Goal: Task Accomplishment & Management: Manage account settings

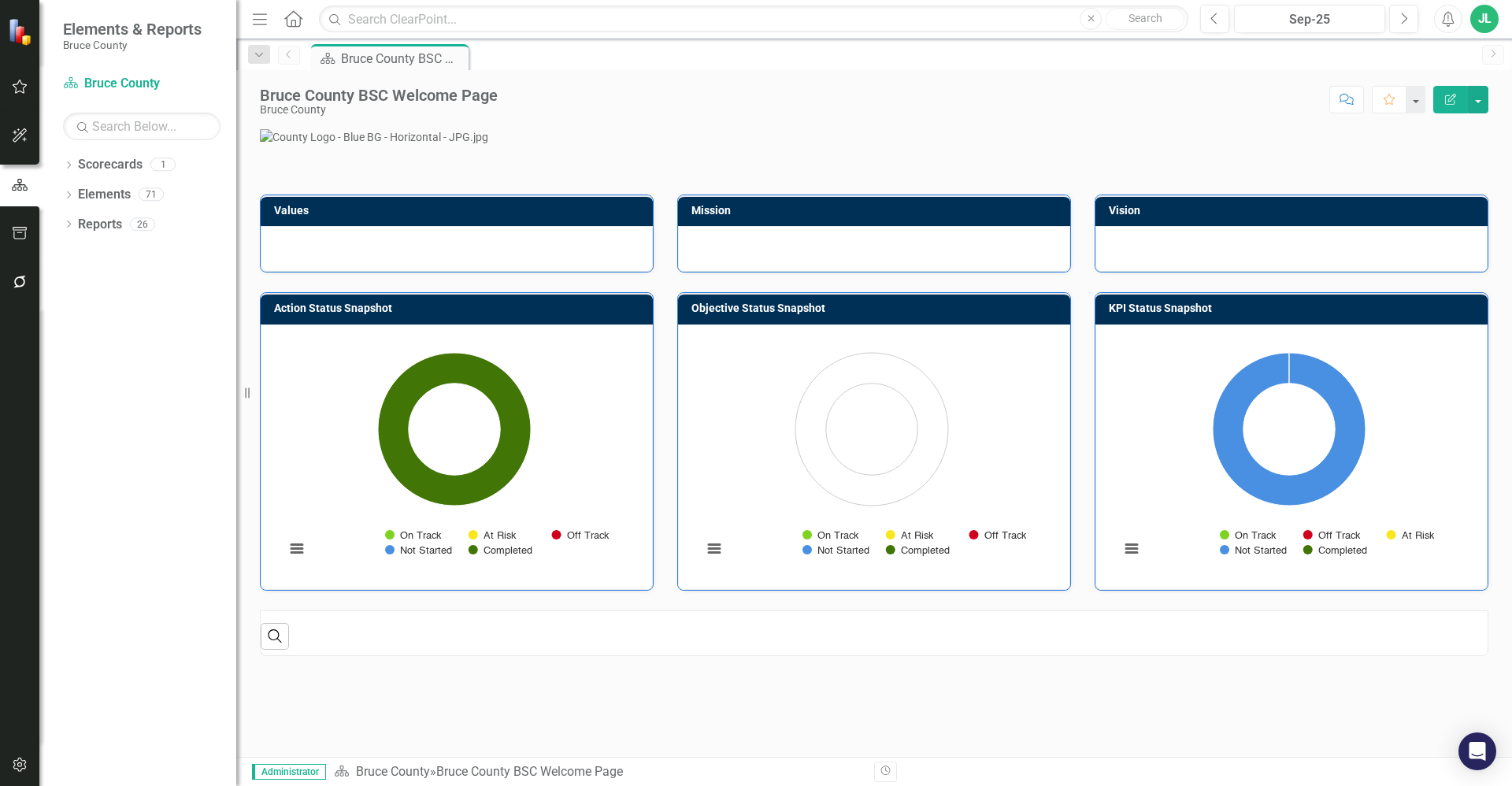
click at [19, 90] on icon "button" at bounding box center [19, 86] width 17 height 13
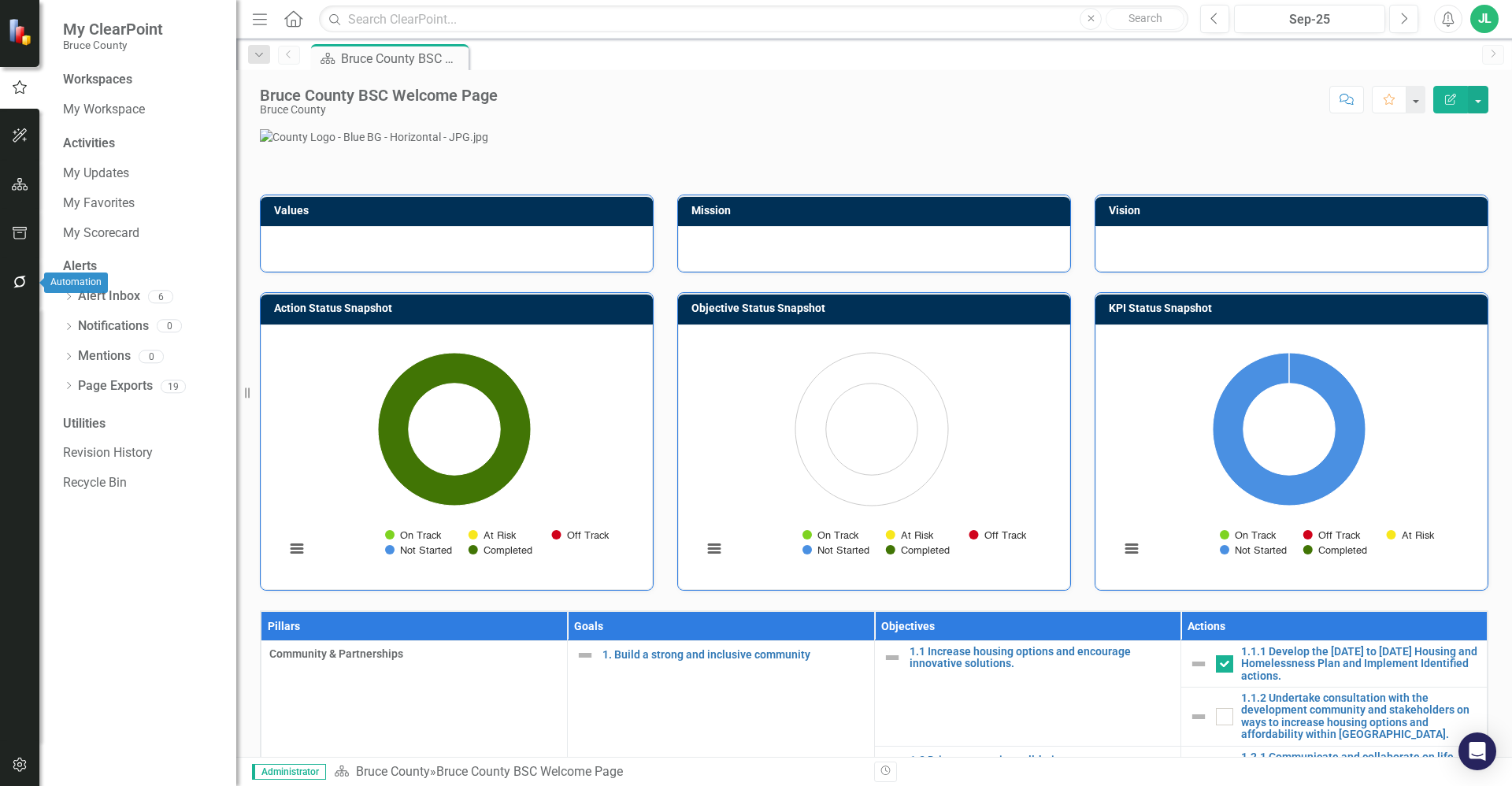
click at [24, 283] on icon "button" at bounding box center [19, 281] width 13 height 13
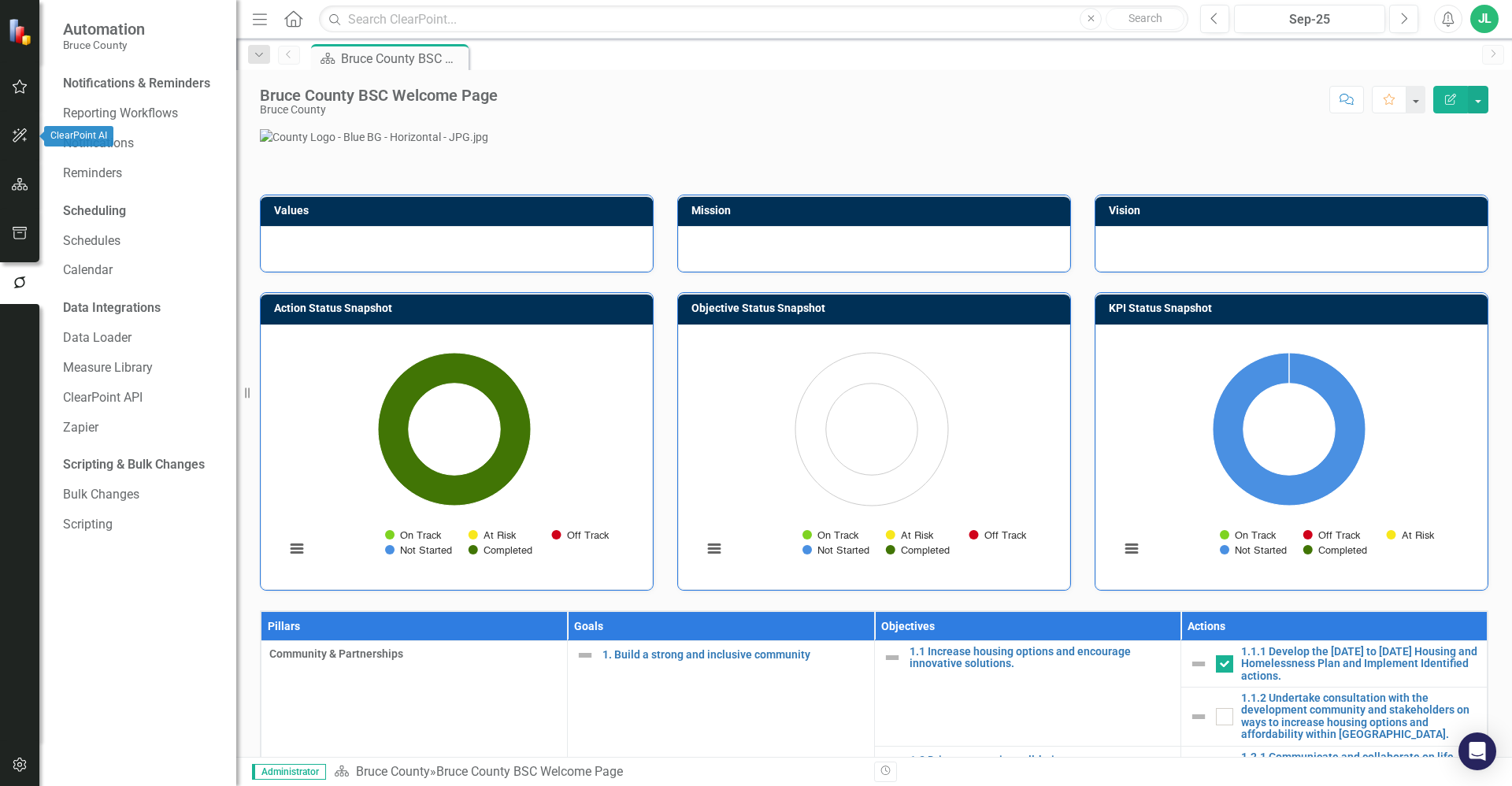
click at [19, 142] on icon "button" at bounding box center [19, 135] width 17 height 13
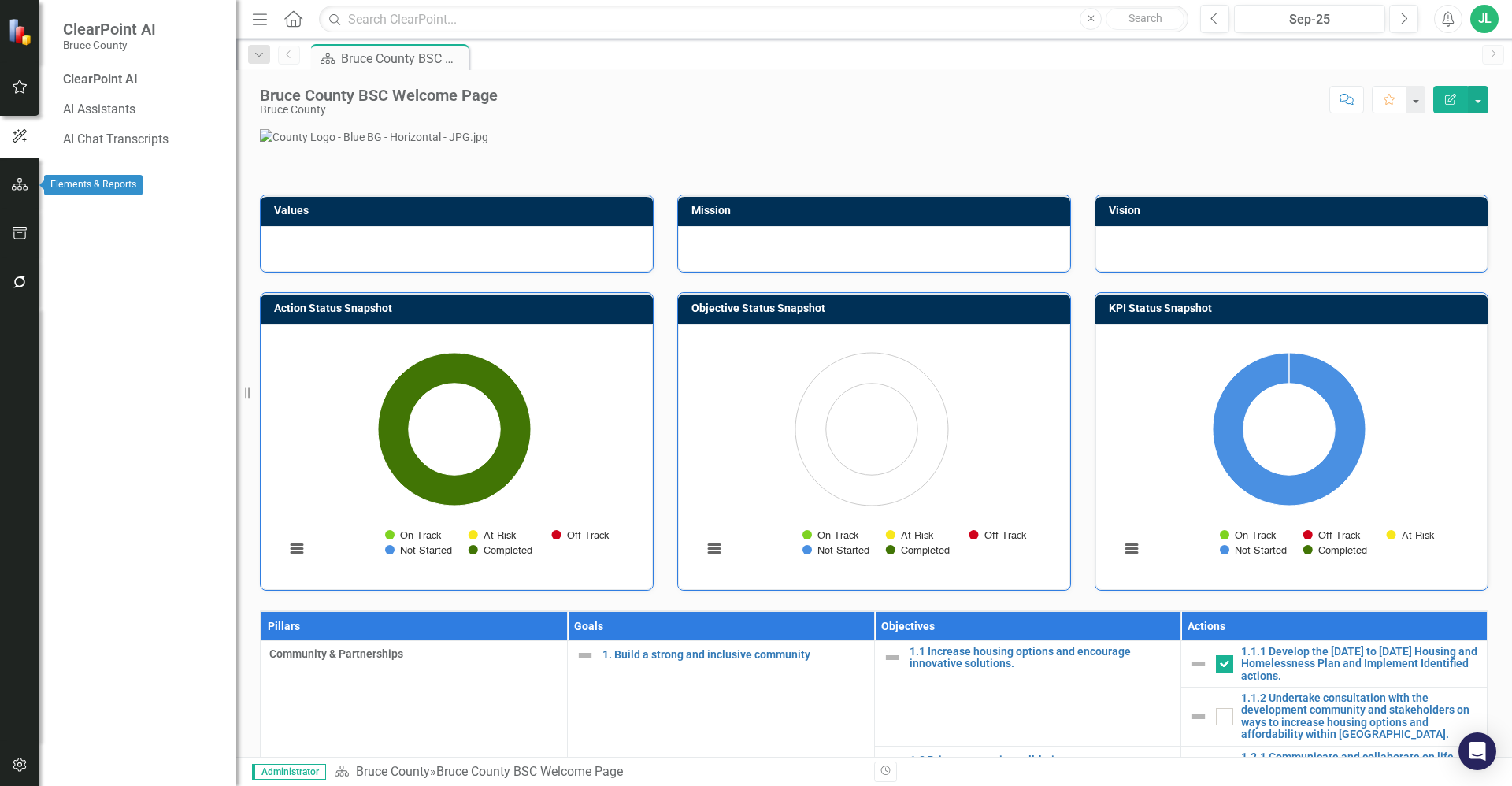
click at [17, 176] on button "button" at bounding box center [19, 185] width 35 height 33
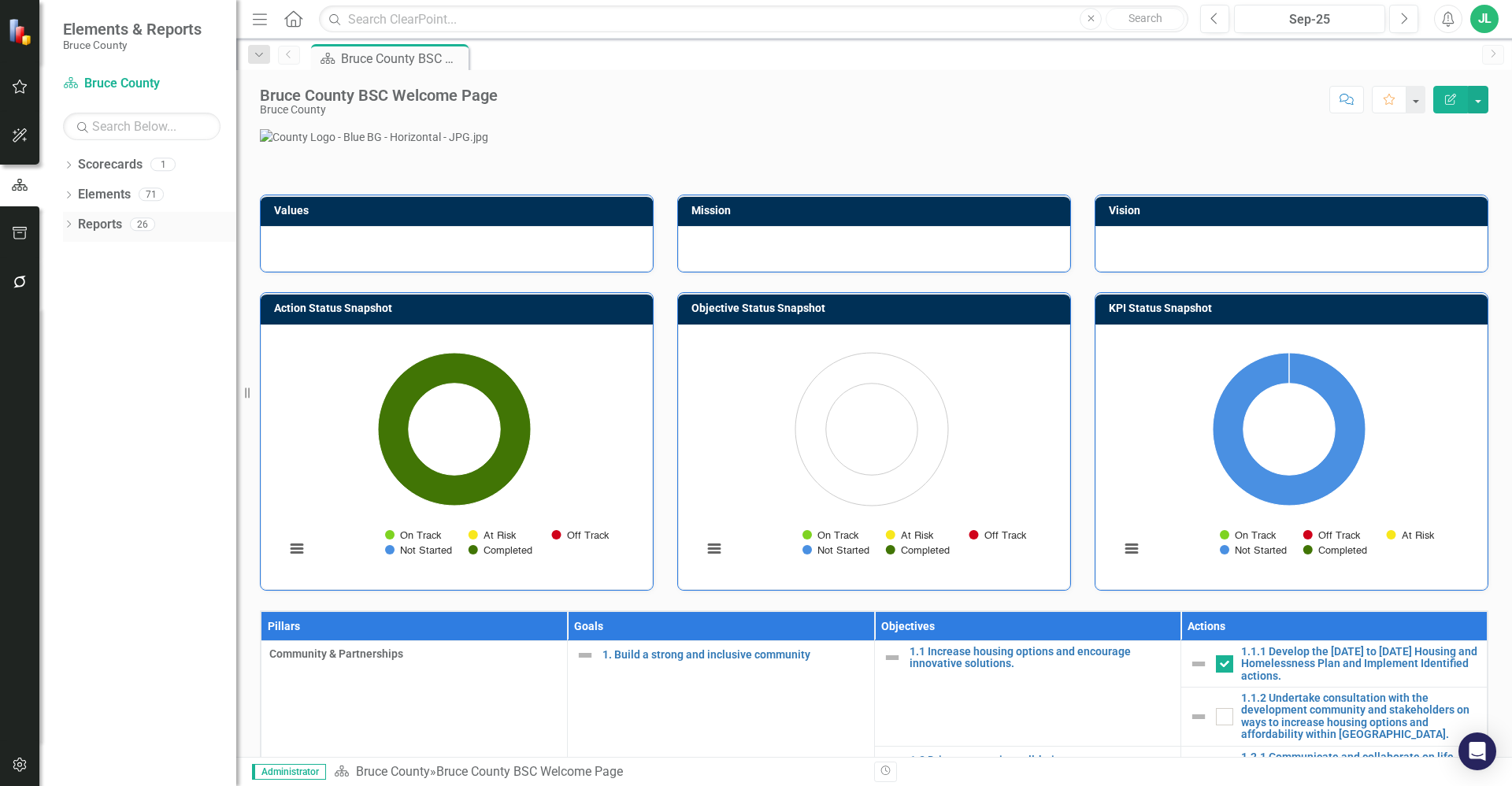
click at [68, 222] on icon "Dropdown" at bounding box center [68, 225] width 11 height 9
click at [107, 343] on div "Ownership" at bounding box center [160, 338] width 153 height 15
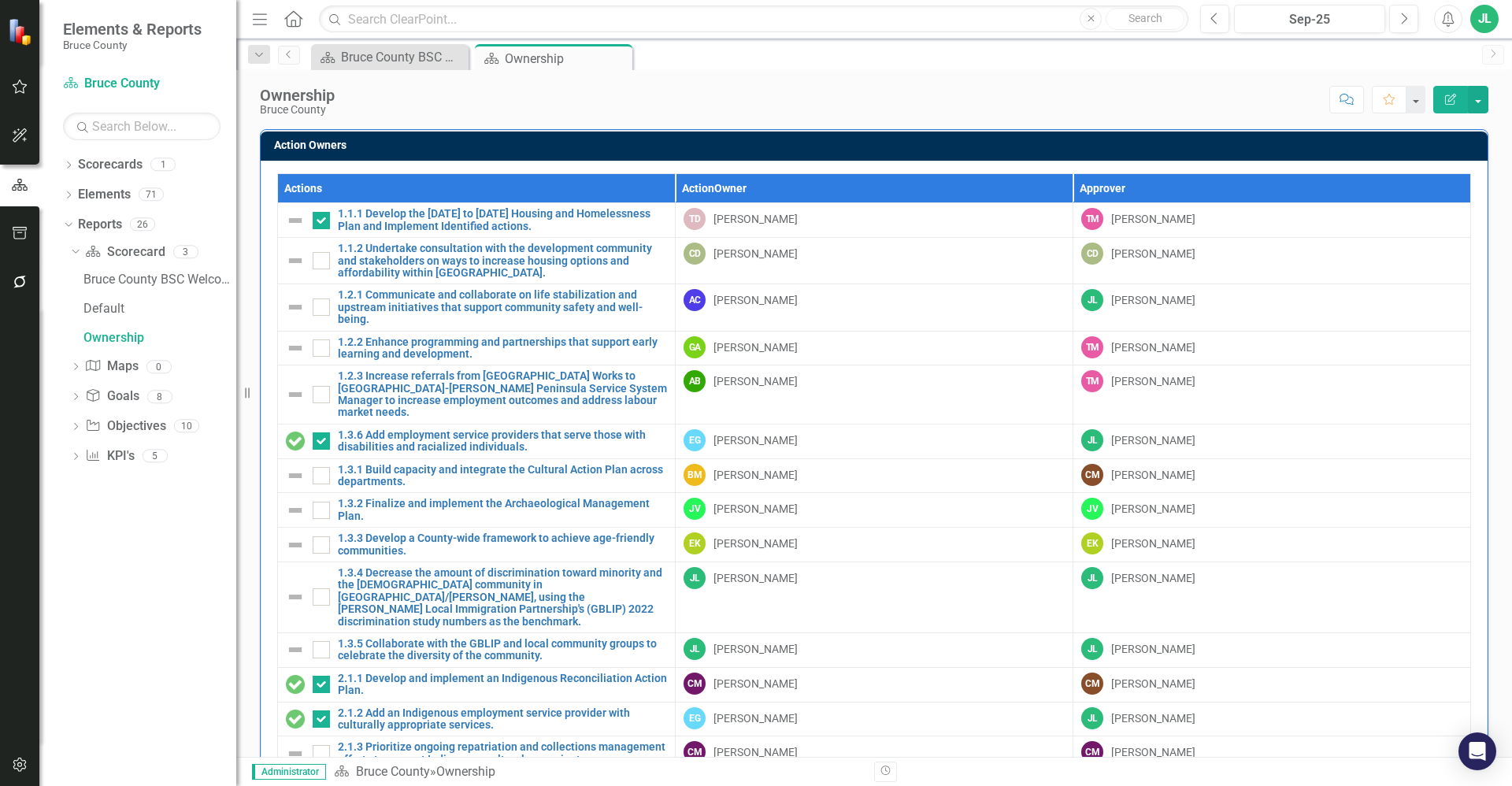
click at [18, 286] on icon "button" at bounding box center [19, 281] width 13 height 13
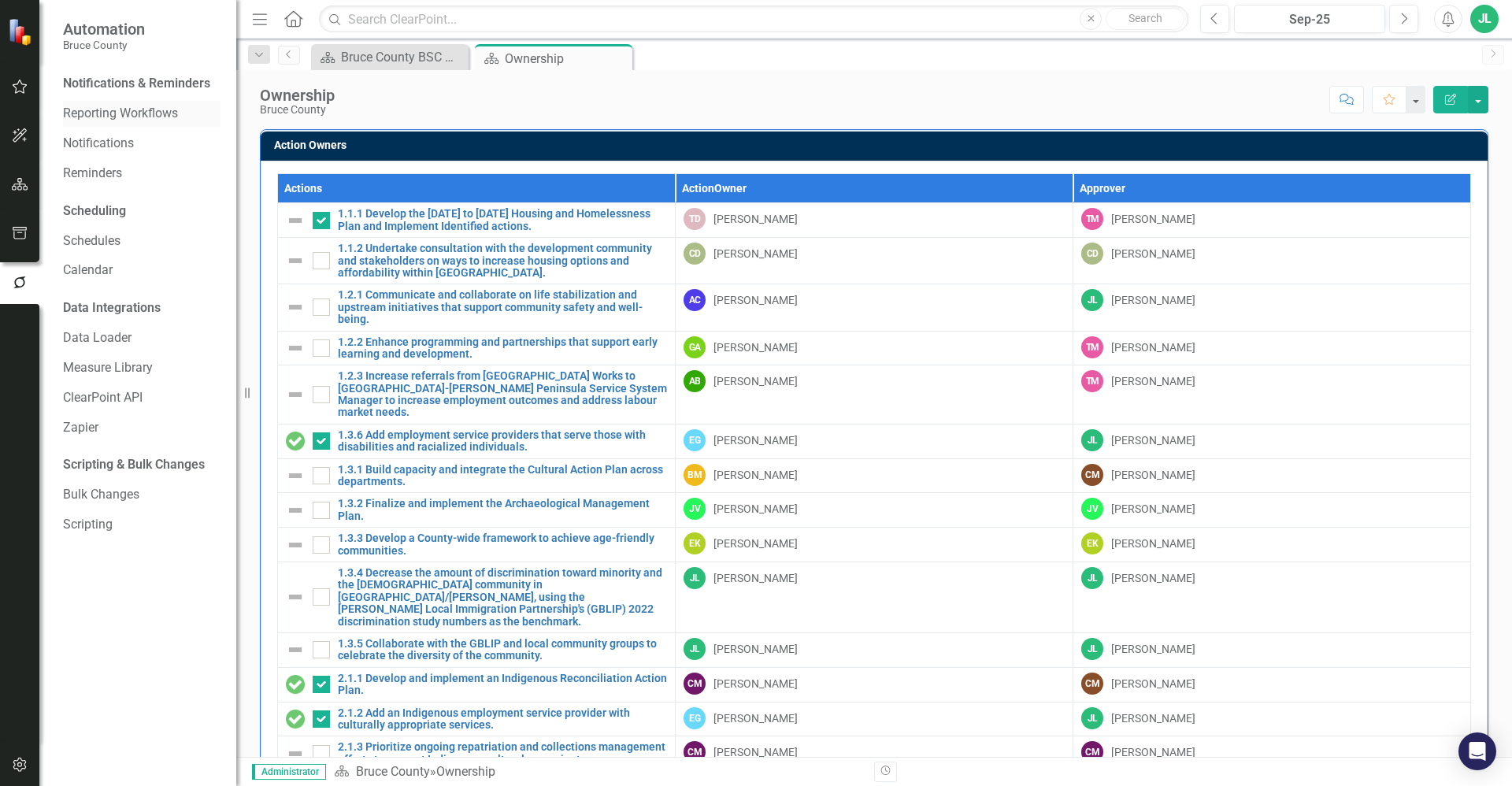
click at [179, 120] on link "Reporting Workflows" at bounding box center [142, 114] width 158 height 19
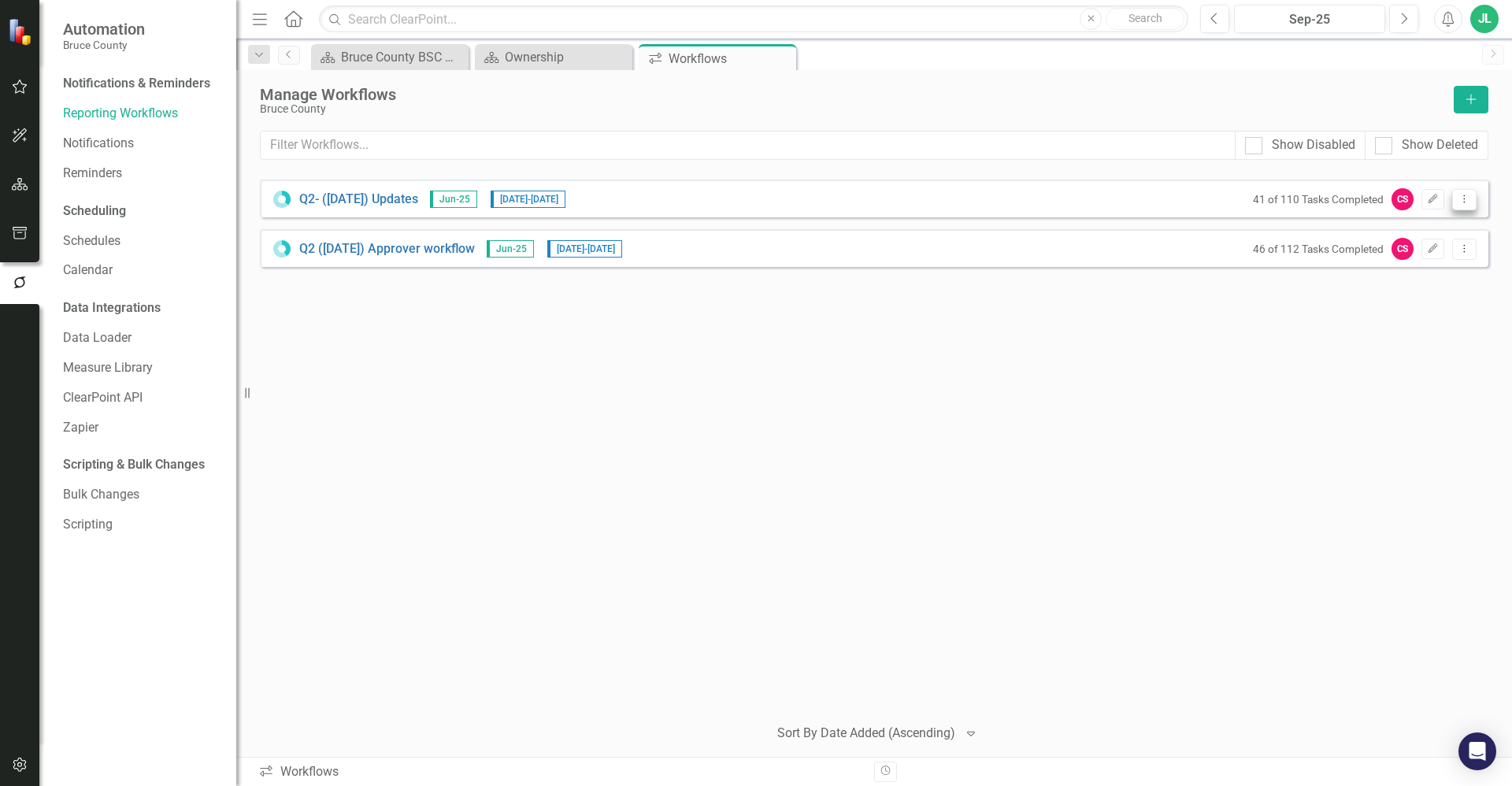
click at [1470, 199] on icon "Dropdown Menu" at bounding box center [1464, 199] width 14 height 11
click at [1437, 241] on link "Edit Edit Workflow" at bounding box center [1403, 255] width 146 height 29
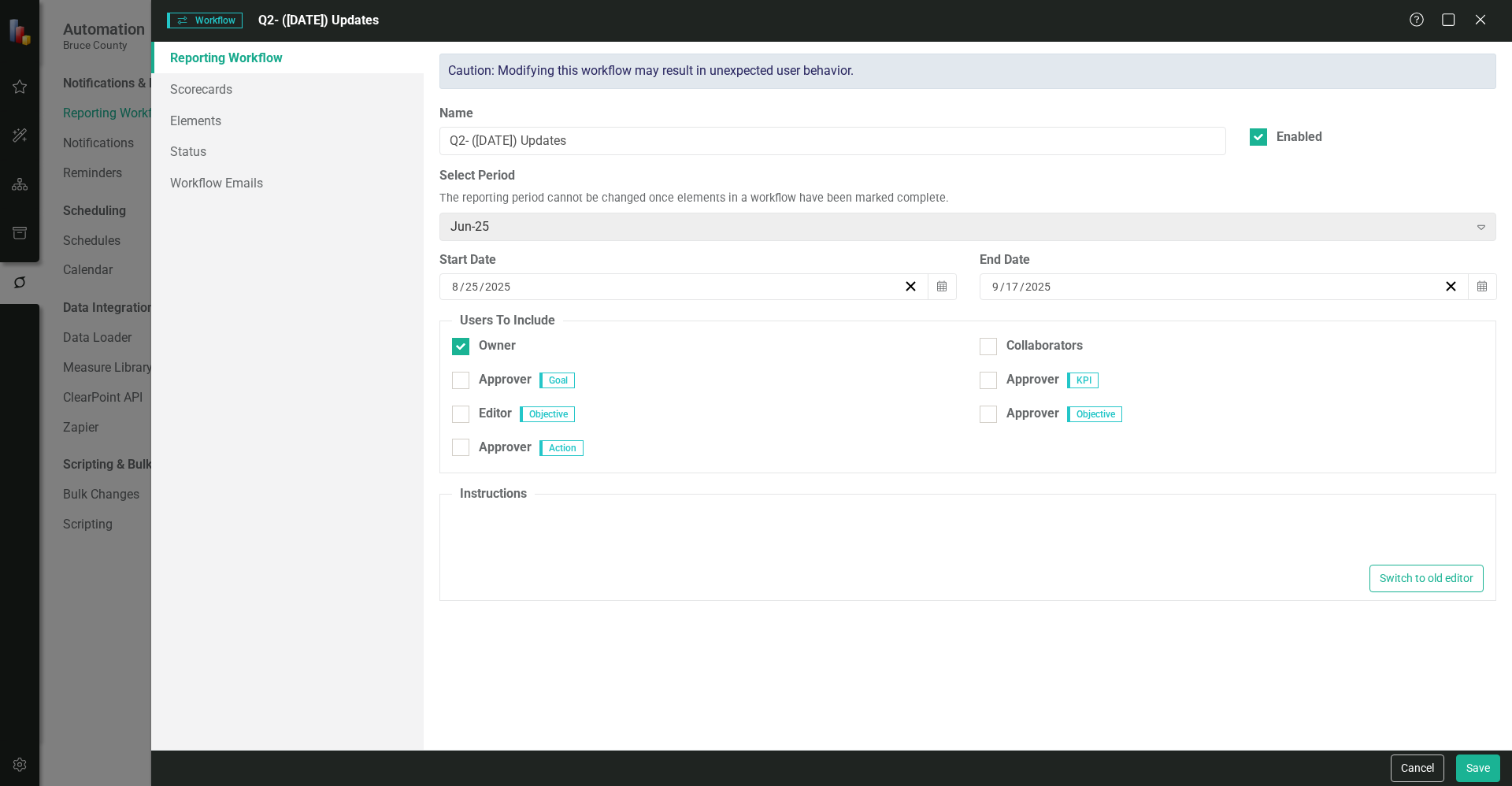
type textarea "<p>Please make updates to your assigned KPIs &amp; Actions for this reporting p…"
click at [1481, 21] on icon "Close" at bounding box center [1480, 19] width 19 height 15
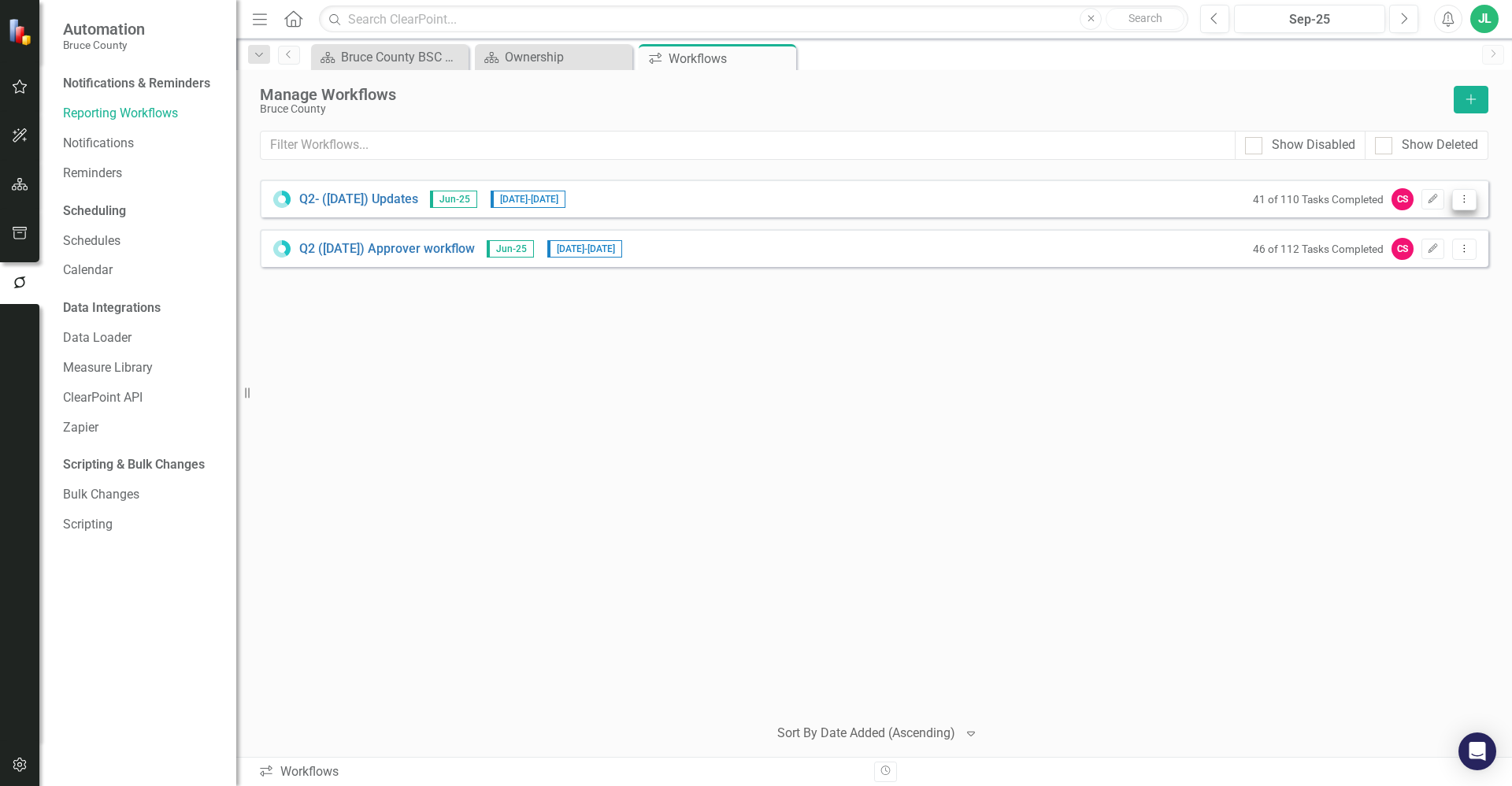
click at [1470, 198] on icon "Dropdown Menu" at bounding box center [1464, 199] width 14 height 11
click at [1438, 224] on link "Preview Preview Workflow" at bounding box center [1403, 226] width 146 height 29
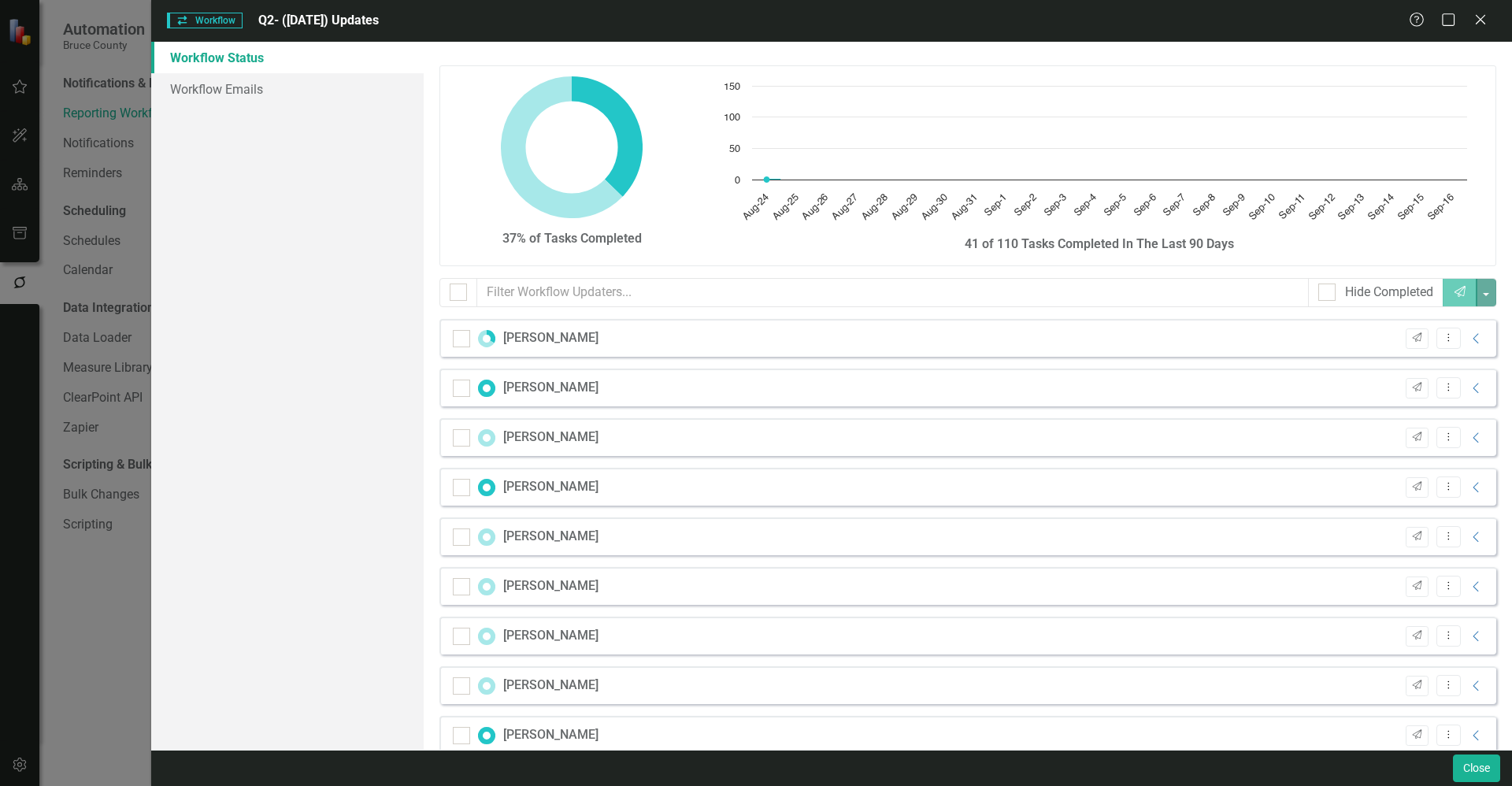
checkbox input "false"
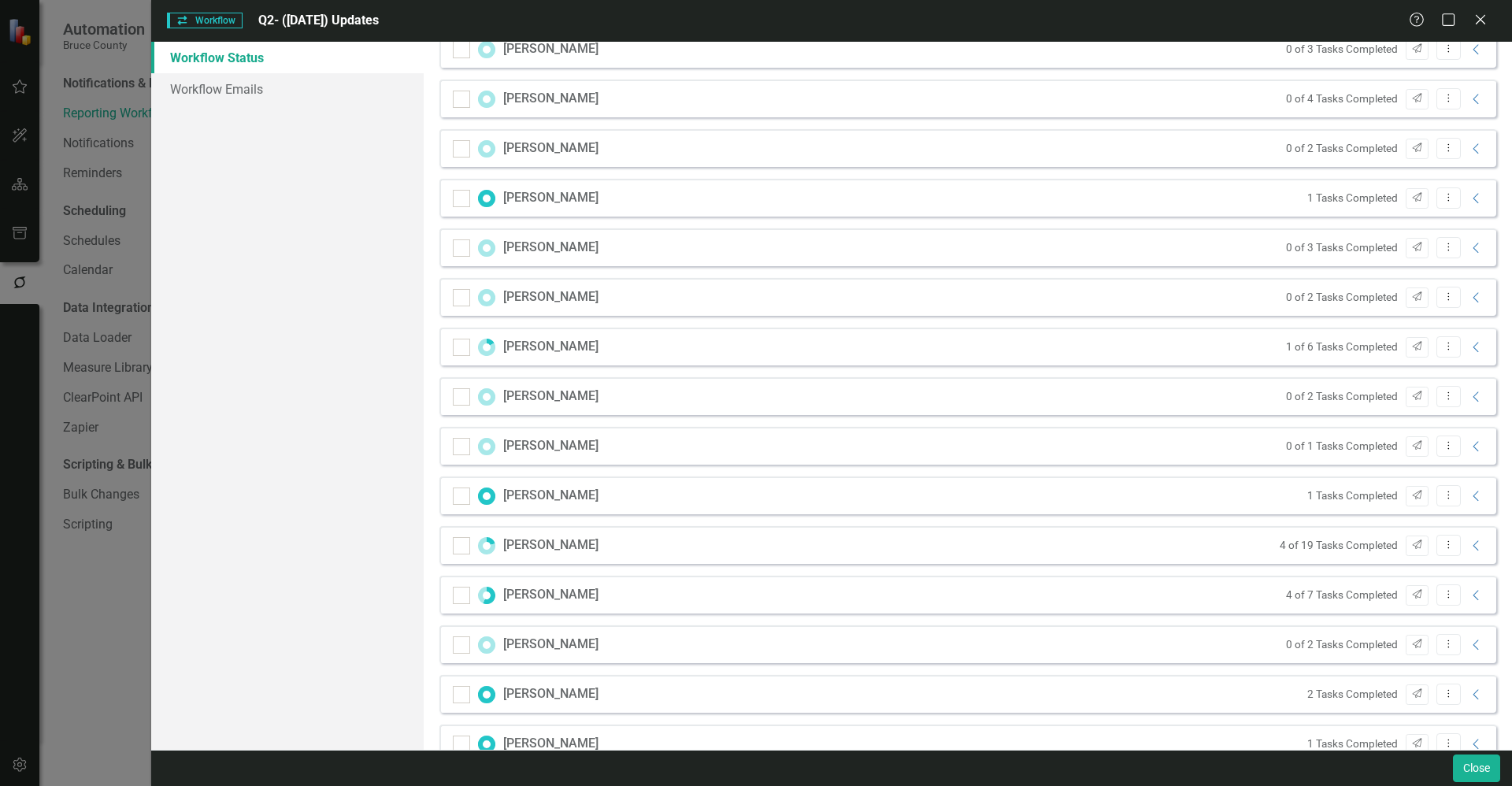
scroll to position [543, 0]
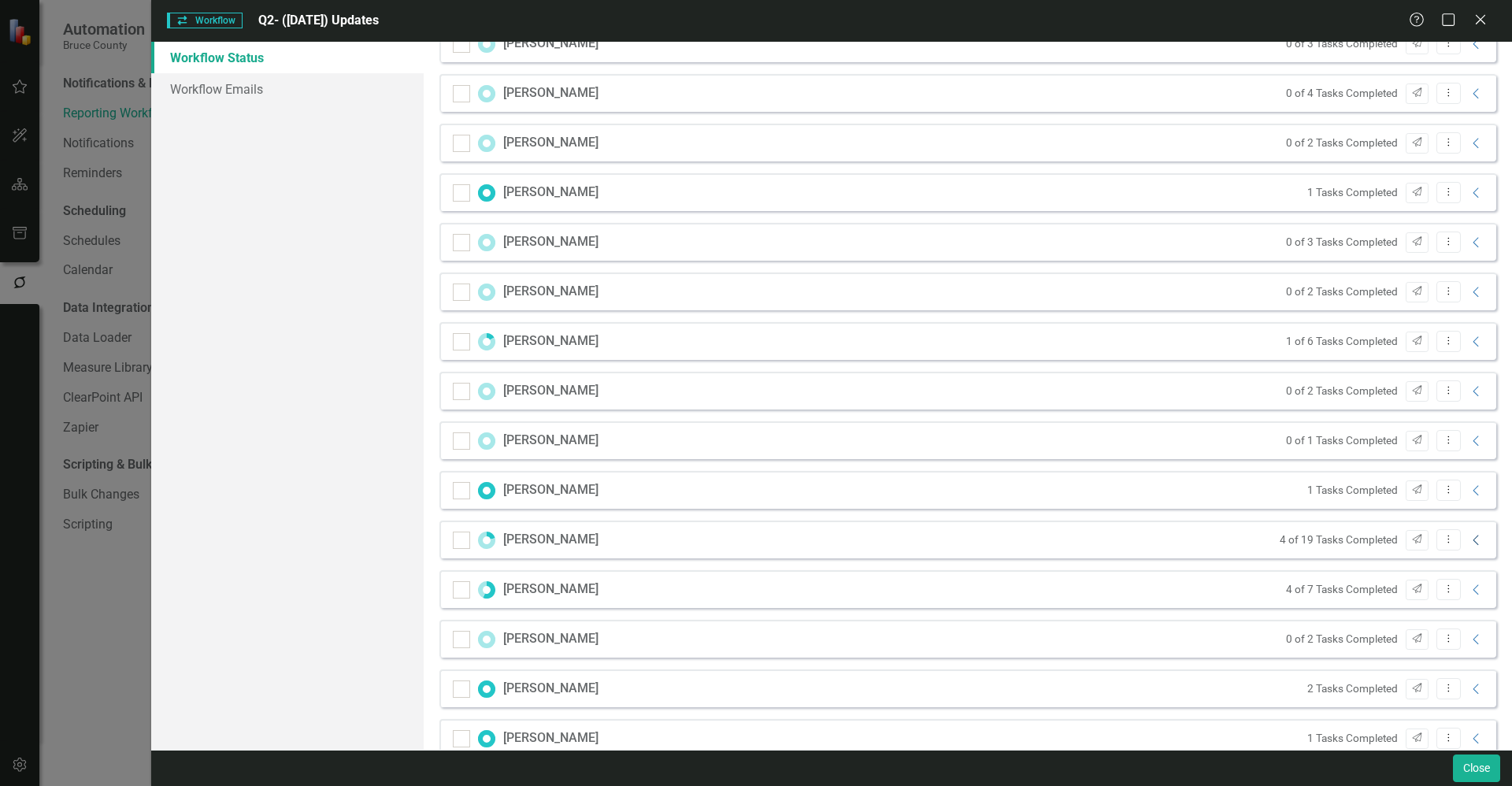
click at [1469, 541] on icon "Collapse" at bounding box center [1477, 540] width 16 height 13
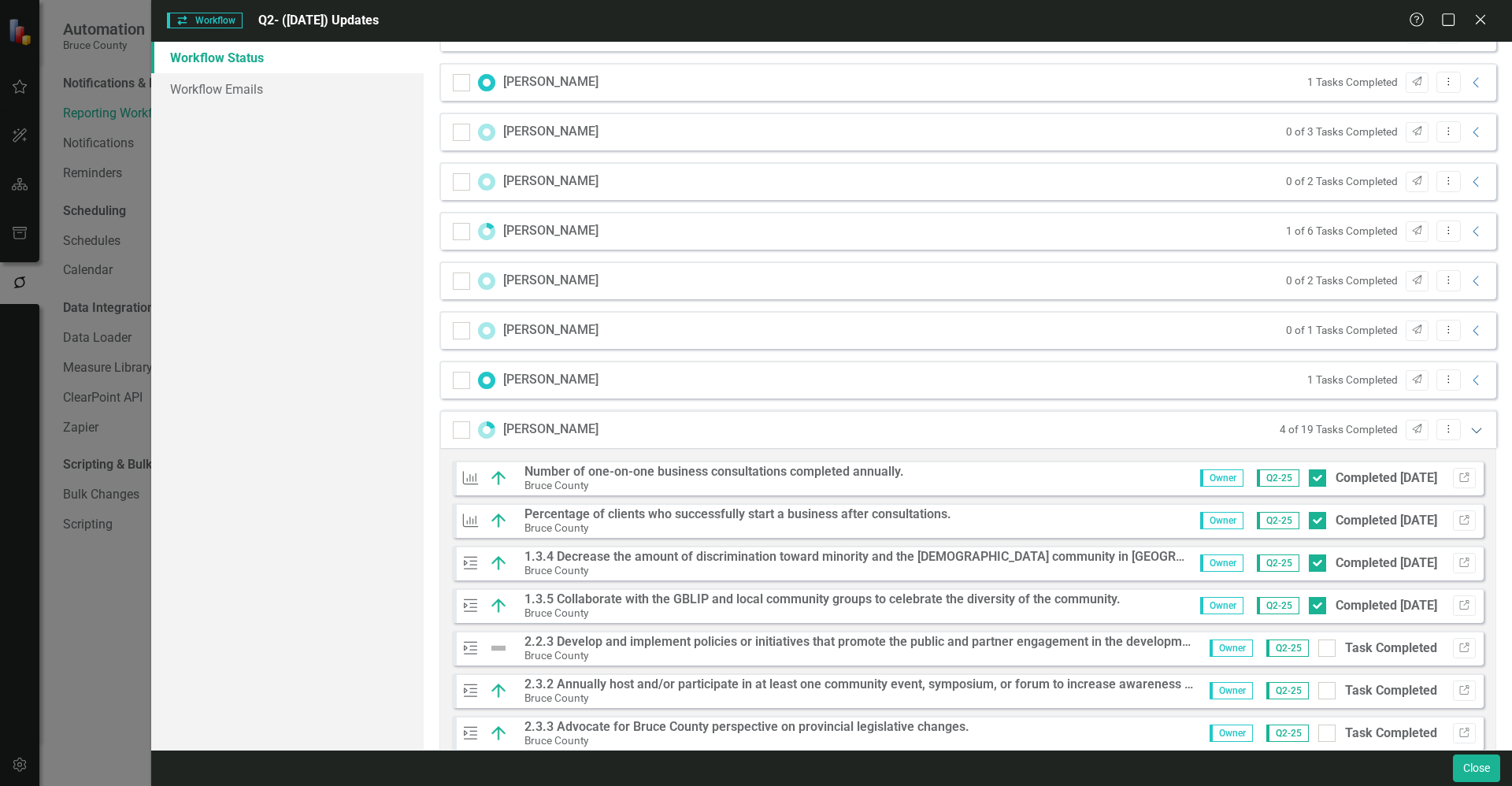
scroll to position [689, 0]
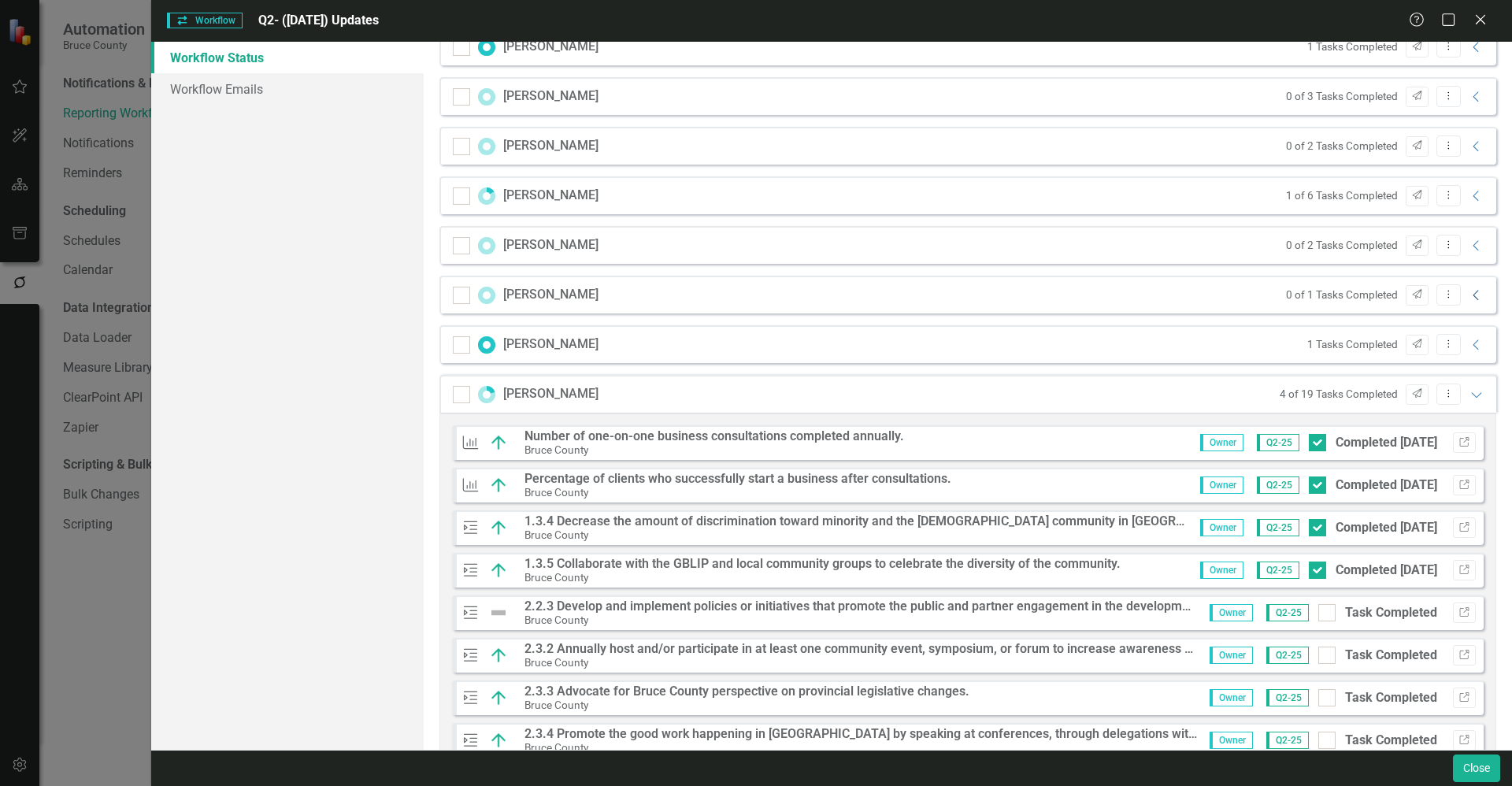
click at [1469, 295] on icon "Collapse" at bounding box center [1477, 295] width 16 height 13
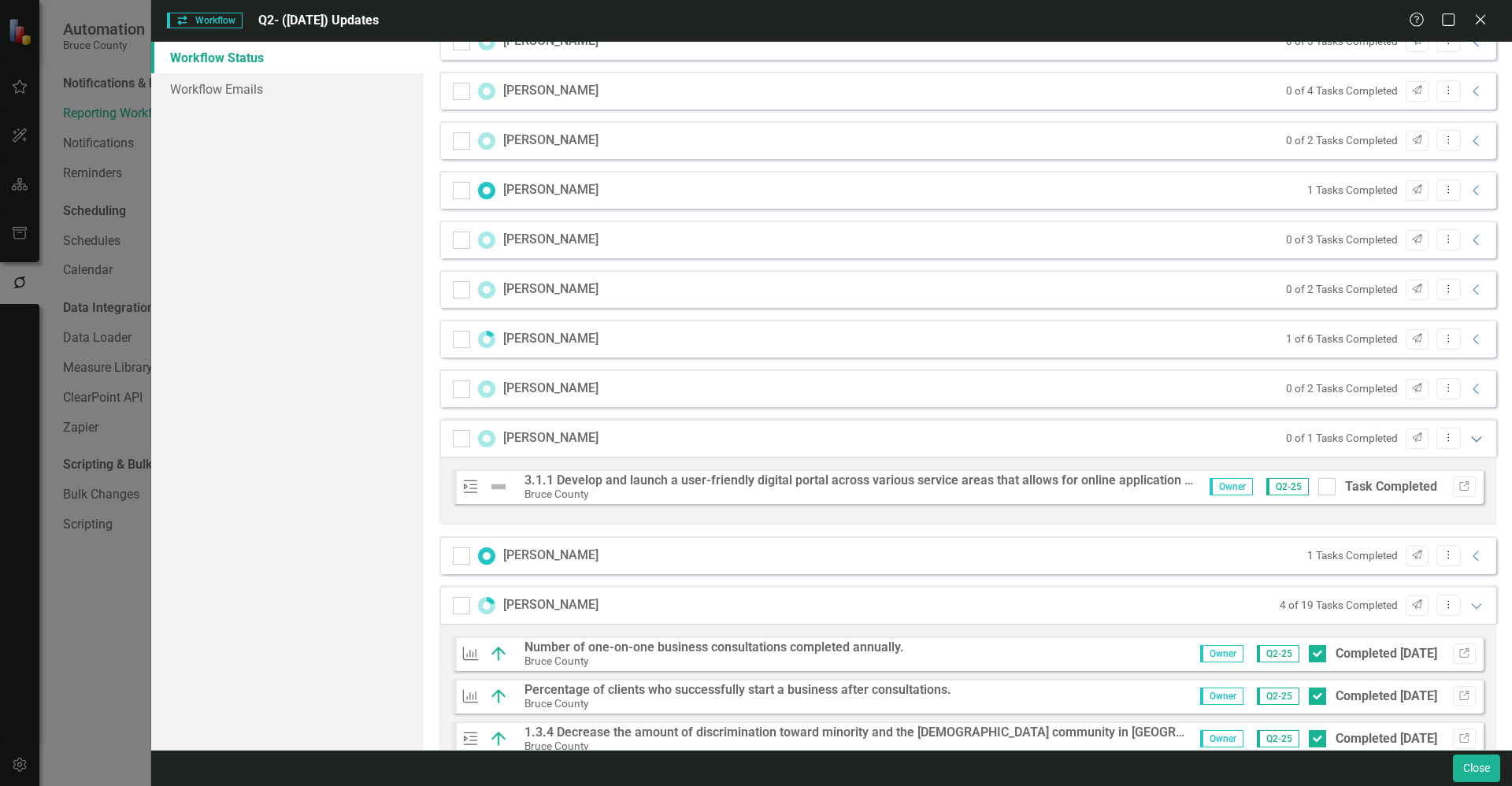
scroll to position [0, 0]
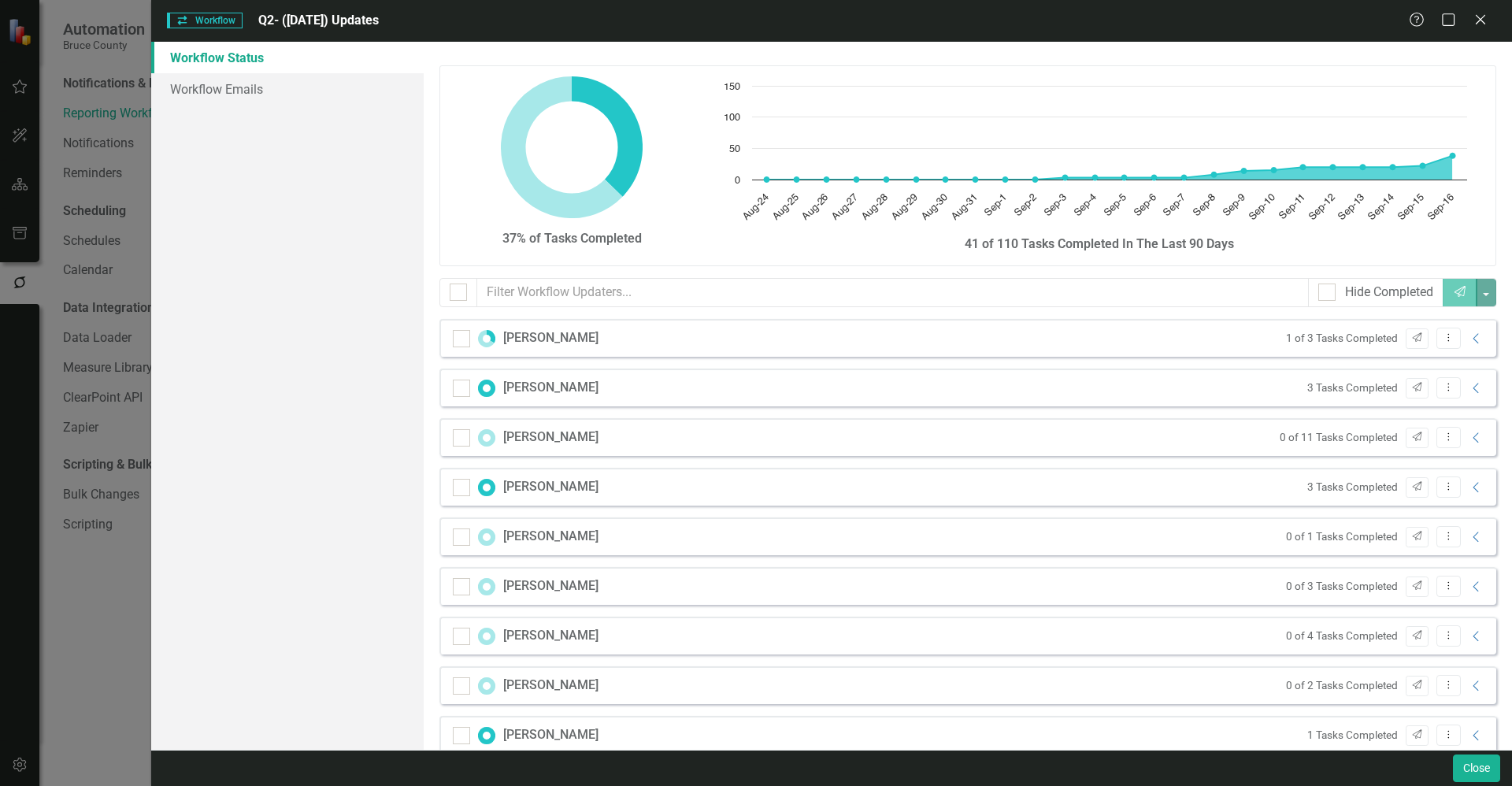
click at [67, 645] on div "Workflow Workflow Q2- ([DATE]) Updates Help Maximize Close Workflow Status Work…" at bounding box center [756, 393] width 1512 height 786
click at [1481, 19] on icon at bounding box center [1480, 19] width 12 height 12
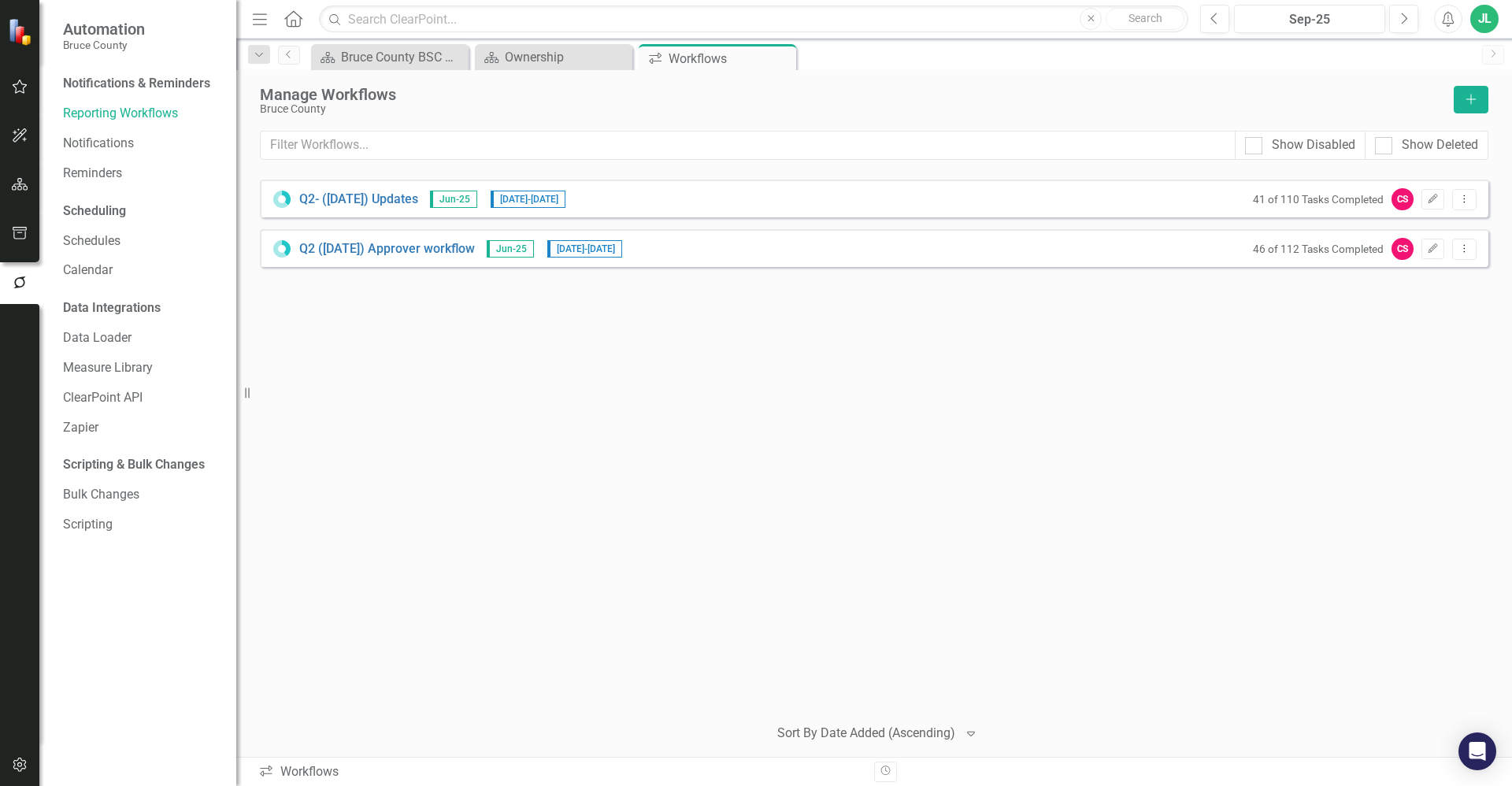
click at [833, 474] on div "Q2- ([DATE]) Updates Jun-25 [DATE] - [DATE] 41 of 110 Tasks Completed CS Edit D…" at bounding box center [874, 440] width 1228 height 522
click at [1470, 248] on icon "Dropdown Menu" at bounding box center [1464, 248] width 14 height 11
click at [1432, 281] on link "Preview Preview Workflow" at bounding box center [1403, 276] width 146 height 29
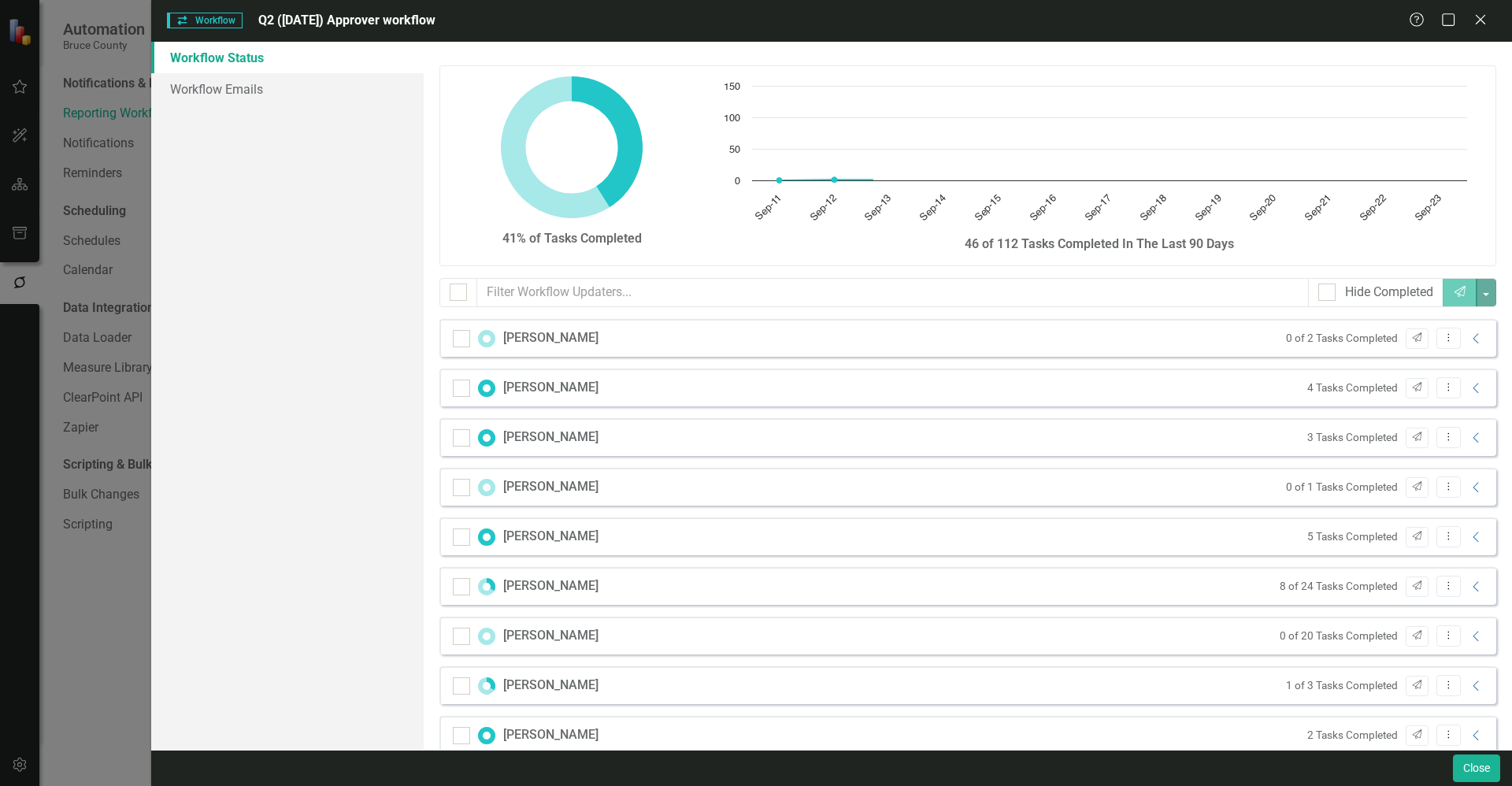
checkbox input "false"
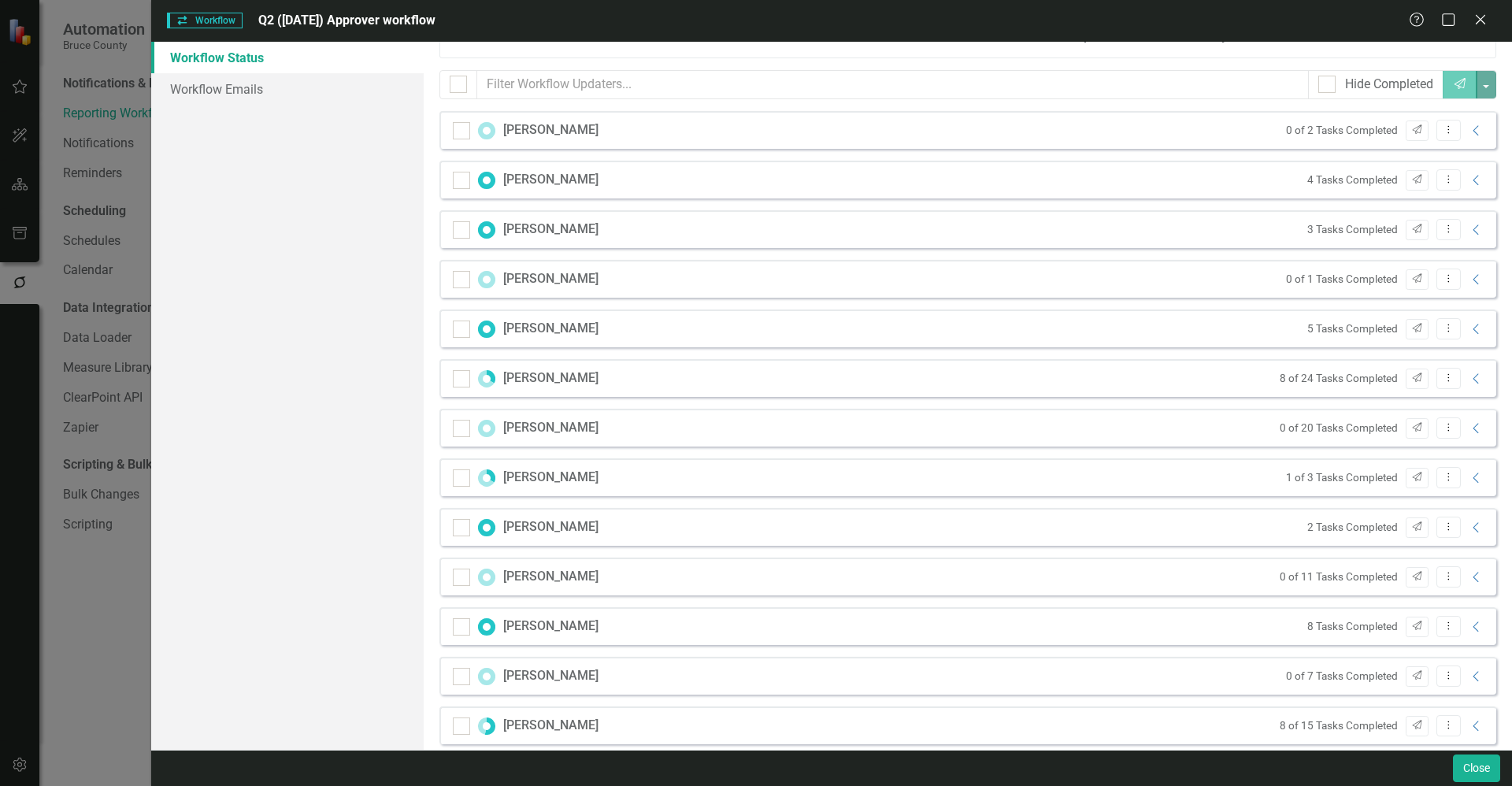
scroll to position [207, 0]
click at [108, 597] on div "Workflow Workflow Q2 ([DATE]) Approver workflow Help Maximize Close Workflow St…" at bounding box center [756, 393] width 1512 height 786
click at [1484, 25] on icon "Close" at bounding box center [1480, 19] width 19 height 15
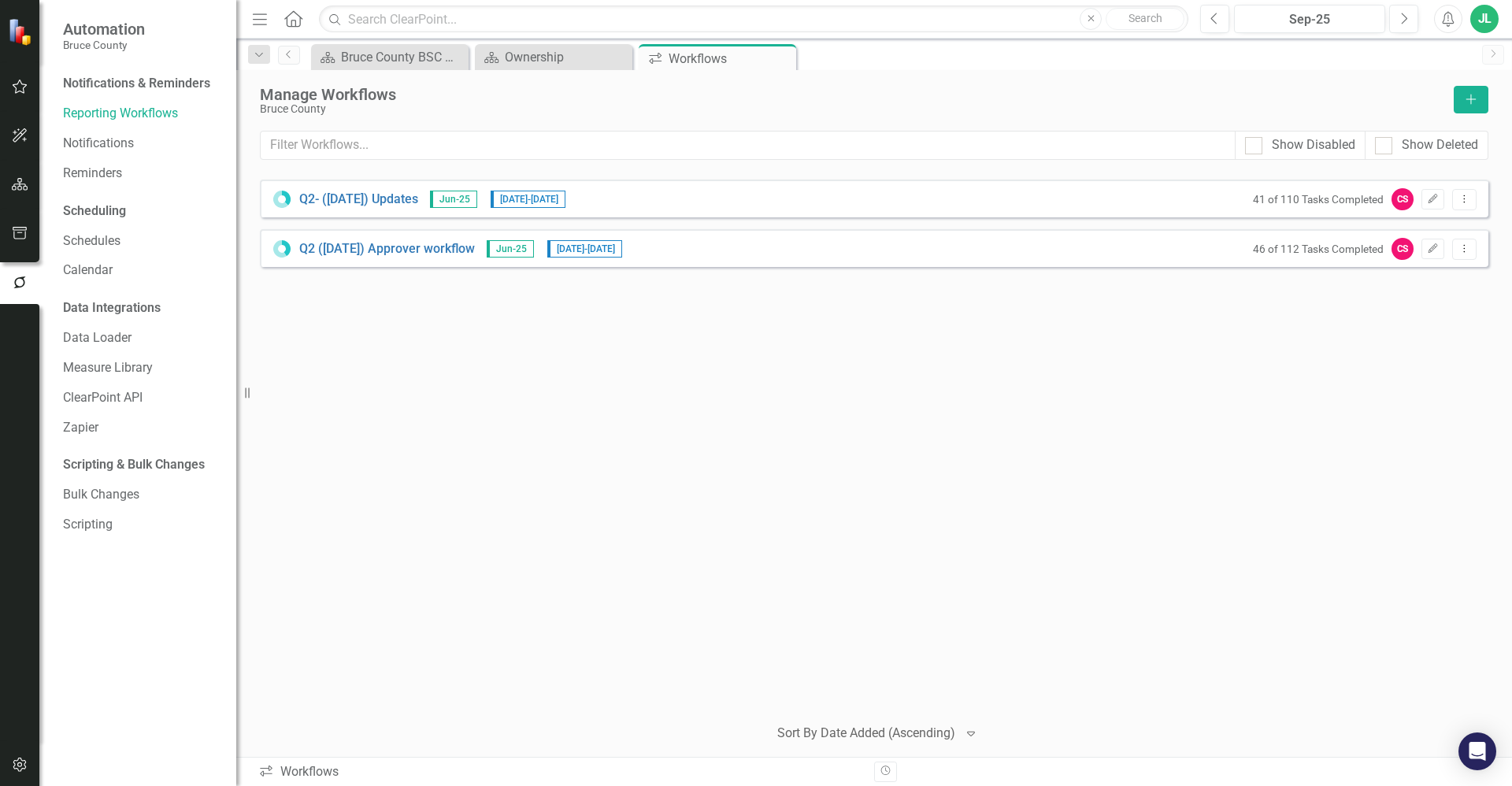
click at [893, 437] on div "Q2- ([DATE]) Updates Jun-25 [DATE] - [DATE] 41 of 110 Tasks Completed CS Edit D…" at bounding box center [874, 440] width 1228 height 522
click at [21, 89] on icon "button" at bounding box center [19, 86] width 17 height 13
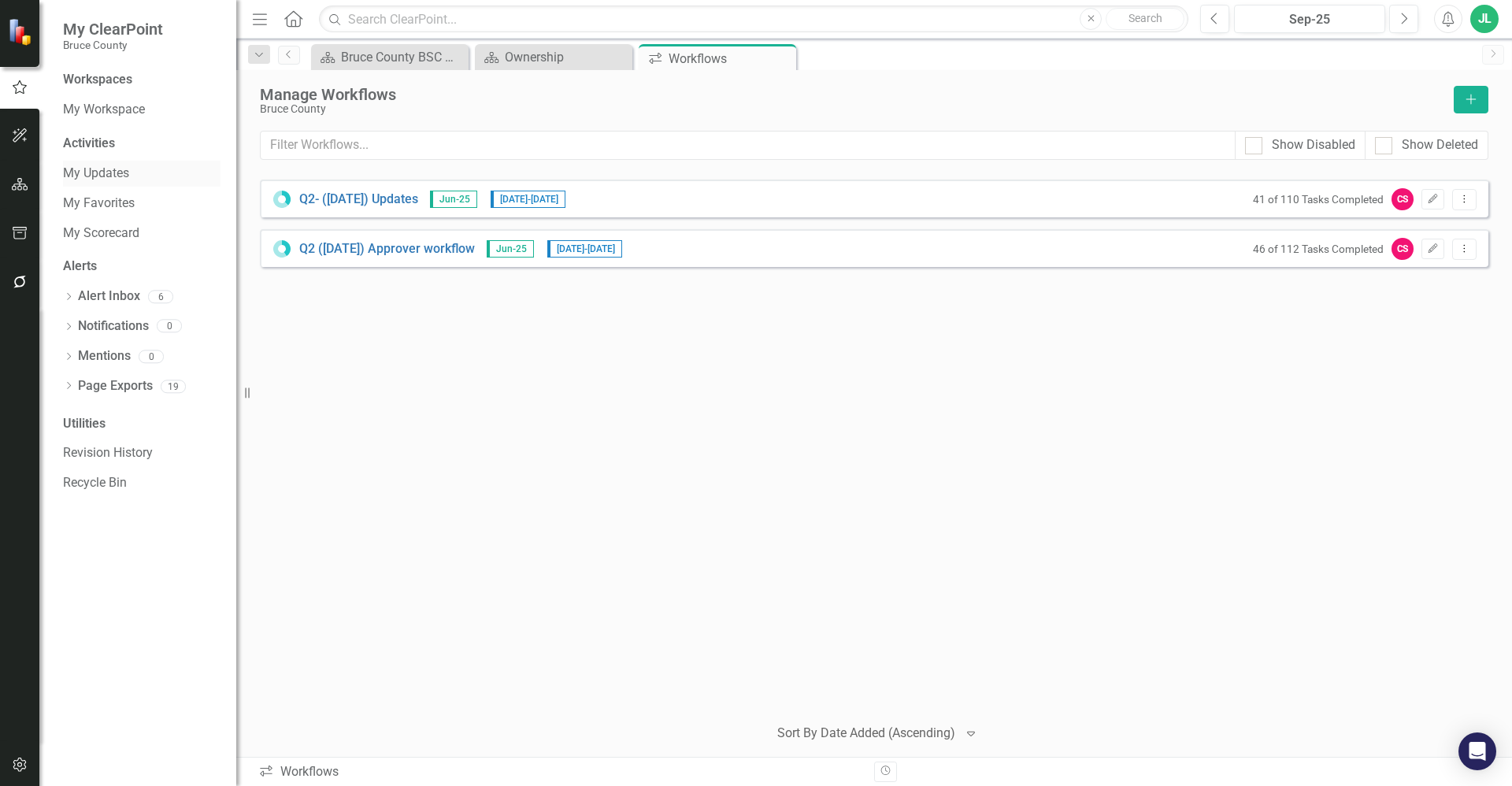
click at [102, 170] on link "My Updates" at bounding box center [142, 173] width 158 height 19
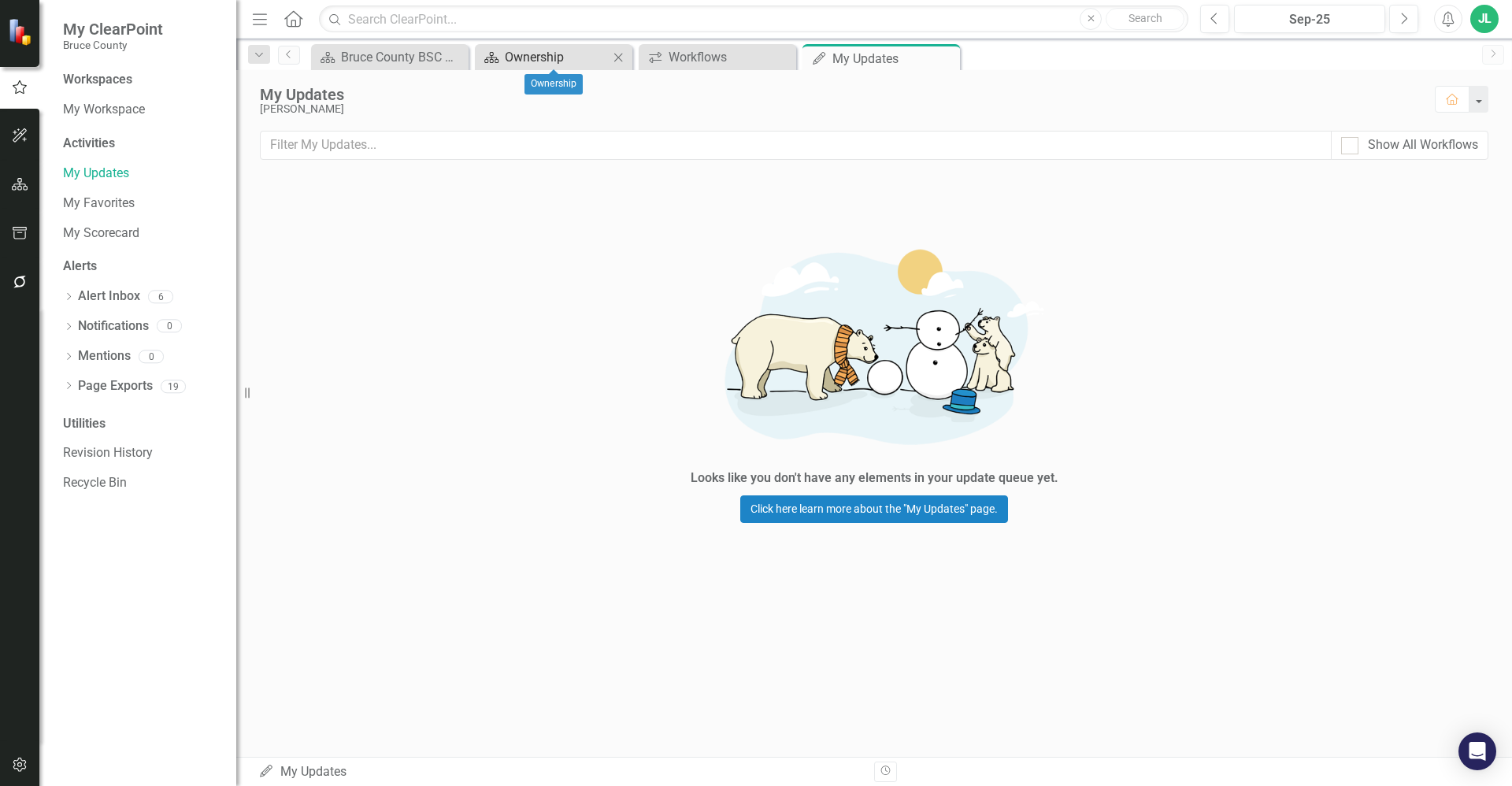
click at [585, 56] on div "Ownership" at bounding box center [556, 57] width 104 height 19
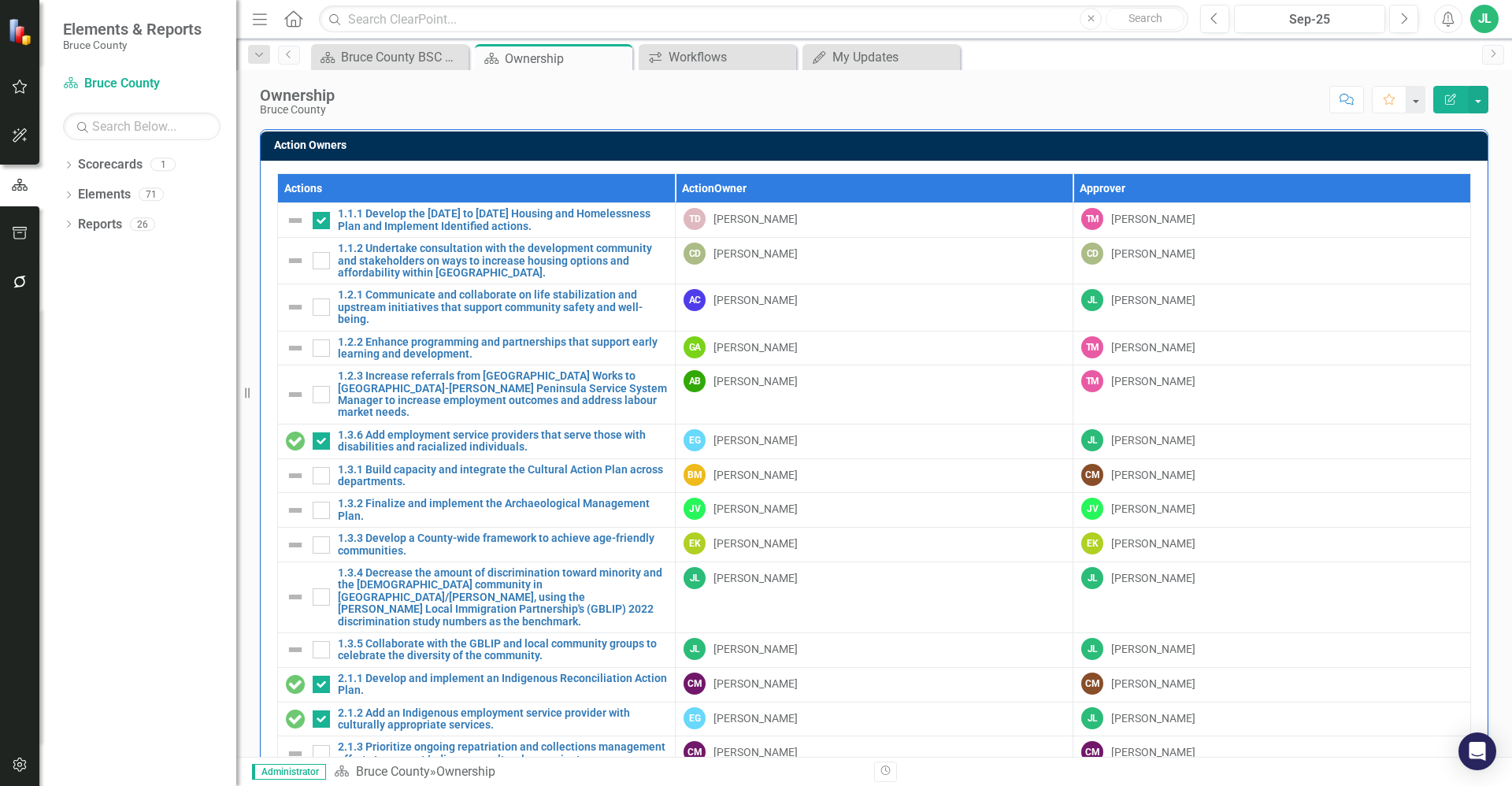
click at [707, 43] on div "Dropdown Search Scorecard Bruce County BSC Welcome Page Close Scorecard Ownersh…" at bounding box center [875, 55] width 1276 height 31
click at [705, 48] on div "Workflows" at bounding box center [720, 57] width 104 height 19
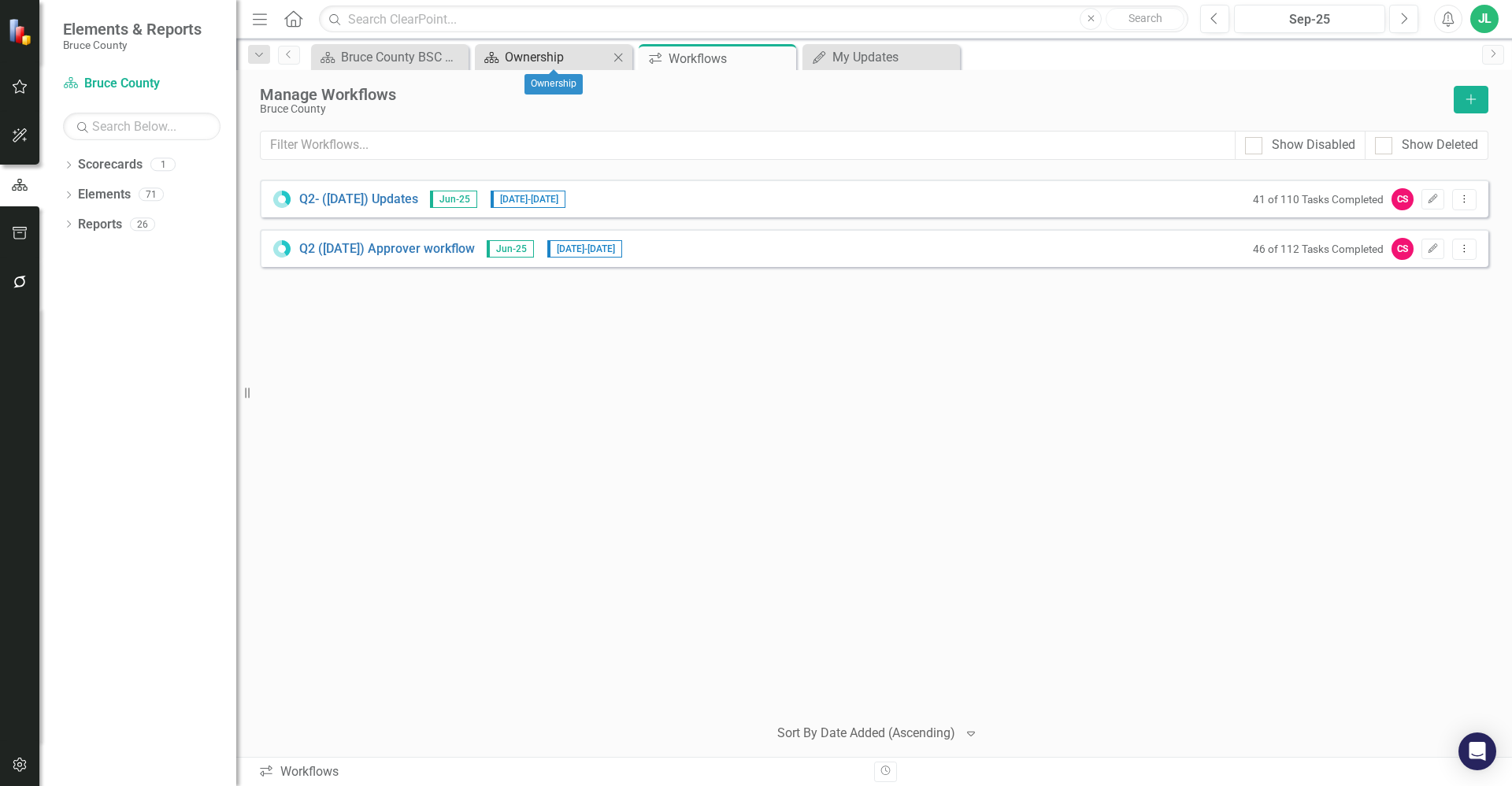
click at [523, 56] on div "Ownership" at bounding box center [556, 57] width 104 height 19
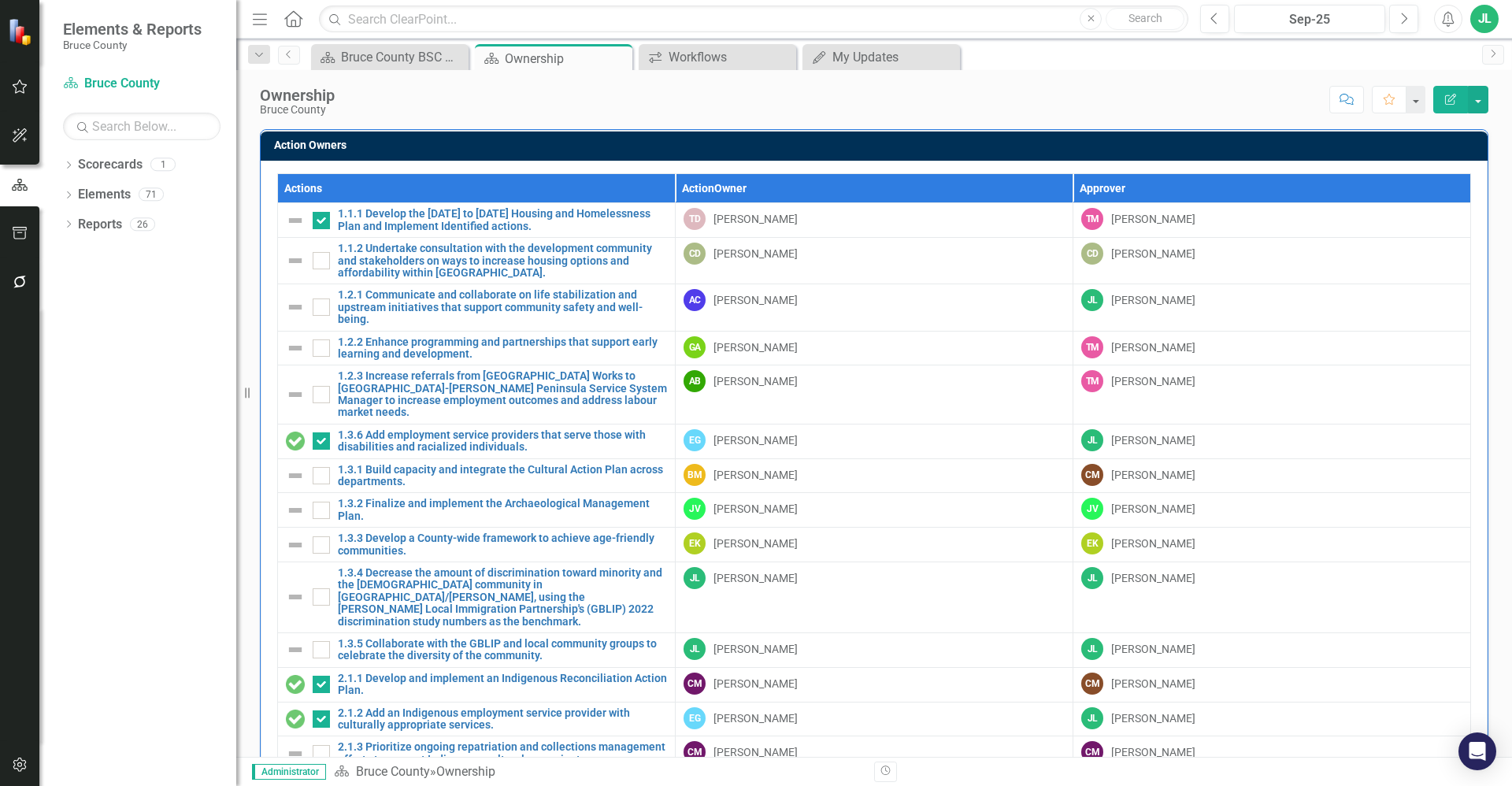
click at [186, 351] on div "Dropdown Scorecards 1 Bruce County Dropdown Elements 71 Dropdown Goal Goals 7 1…" at bounding box center [137, 468] width 197 height 634
click at [207, 372] on div "Dropdown Scorecards 1 Bruce County Dropdown Elements 71 Dropdown Goal Goals 7 1…" at bounding box center [137, 468] width 197 height 634
click at [229, 288] on div "Dropdown Scorecards 1 Bruce County Dropdown Elements 71 Dropdown Goal Goals 7 1…" at bounding box center [137, 468] width 197 height 634
click at [1465, 643] on div "Actions Action Owner Approver 1.1.1 Develop the [DATE] to [DATE] Housing and Ho…" at bounding box center [875, 489] width 1228 height 657
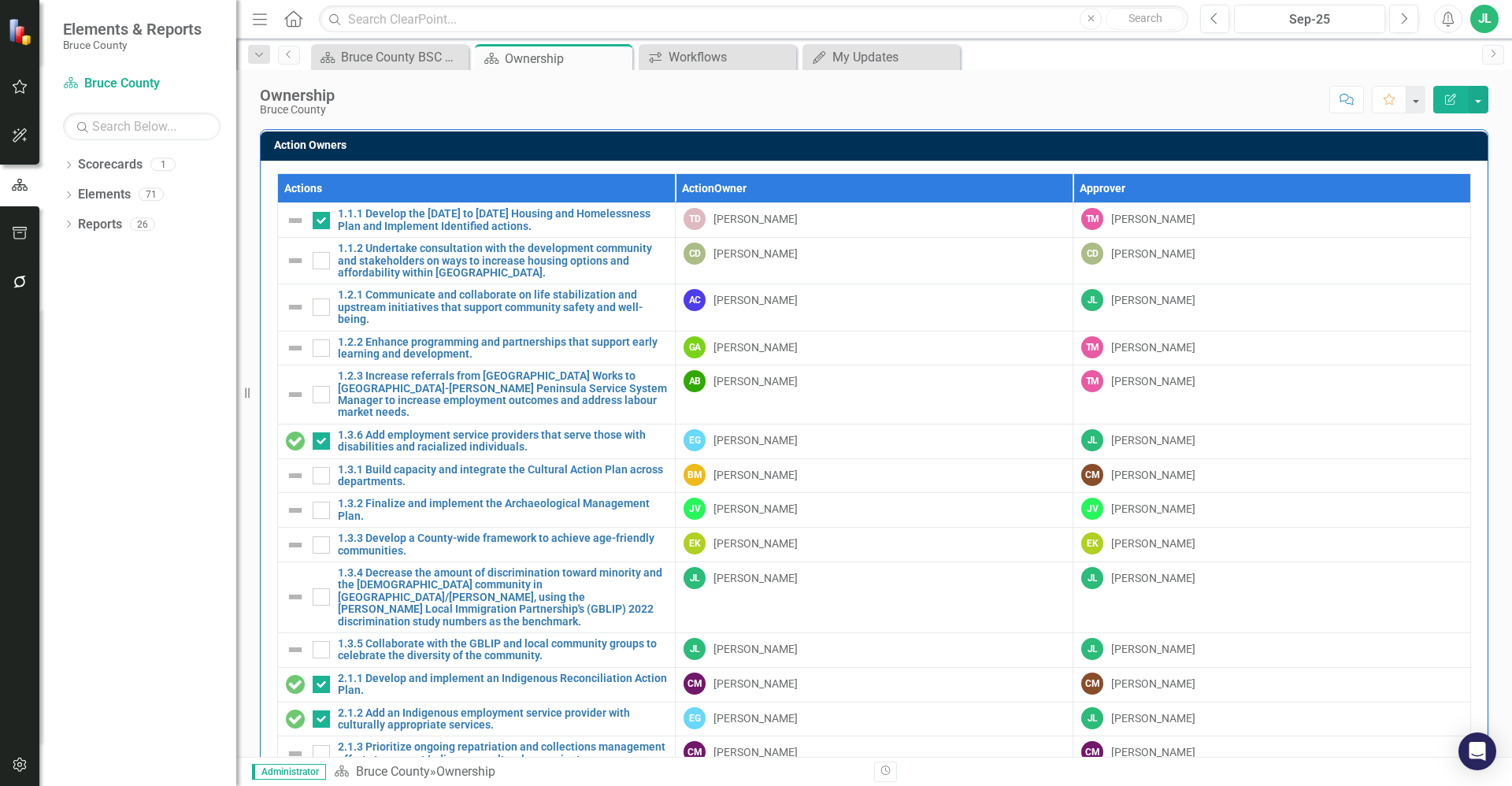
click at [1465, 643] on div "Actions Action Owner Approver 1.1.1 Develop the [DATE] to [DATE] Housing and Ho…" at bounding box center [875, 489] width 1228 height 657
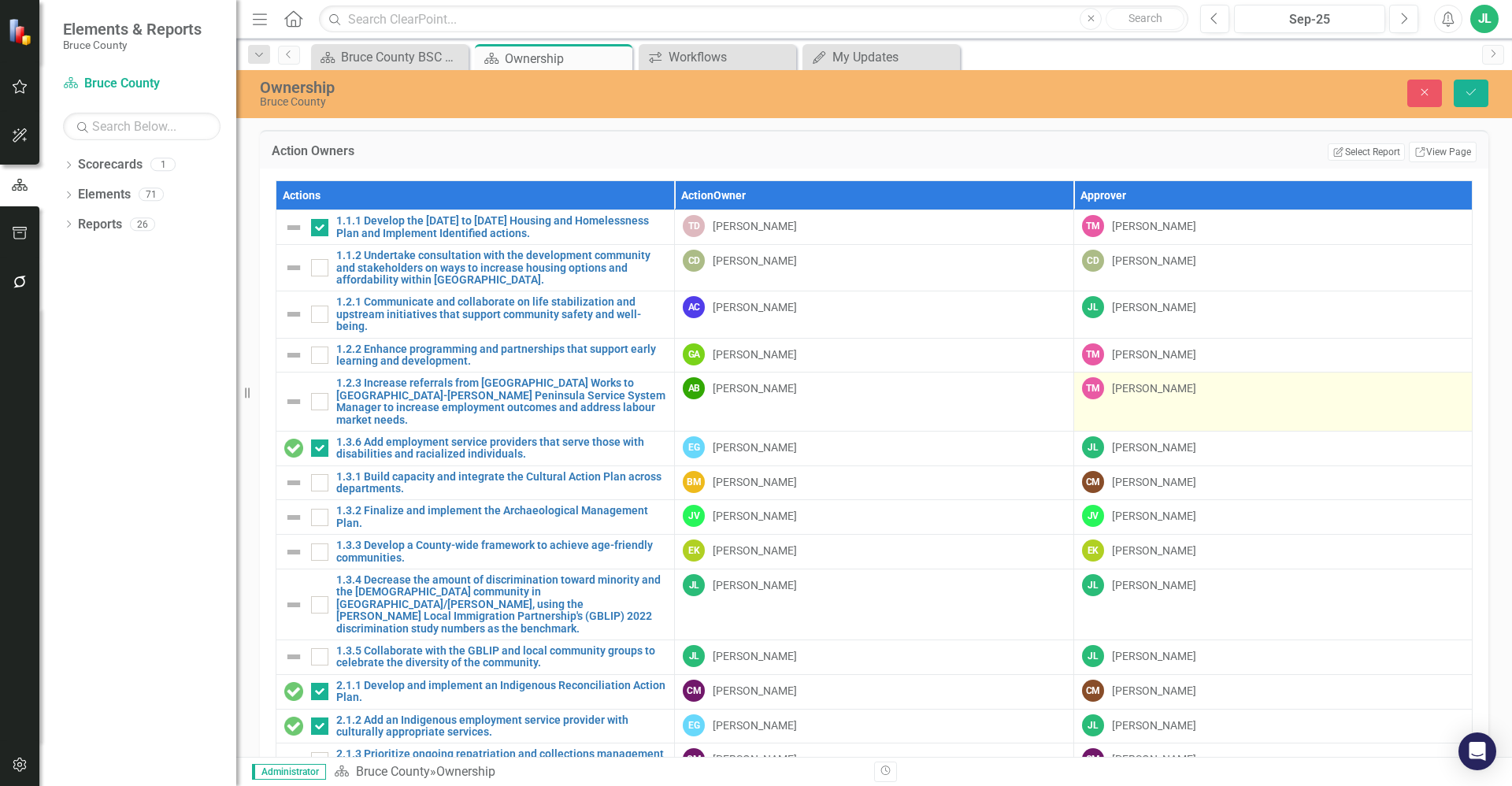
drag, startPoint x: 1465, startPoint y: 643, endPoint x: 1313, endPoint y: 399, distance: 287.5
click at [1313, 399] on div "Actions Action Owner Approver 1.1.1 Develop the [DATE] to [DATE] Housing and Ho…" at bounding box center [874, 496] width 1228 height 655
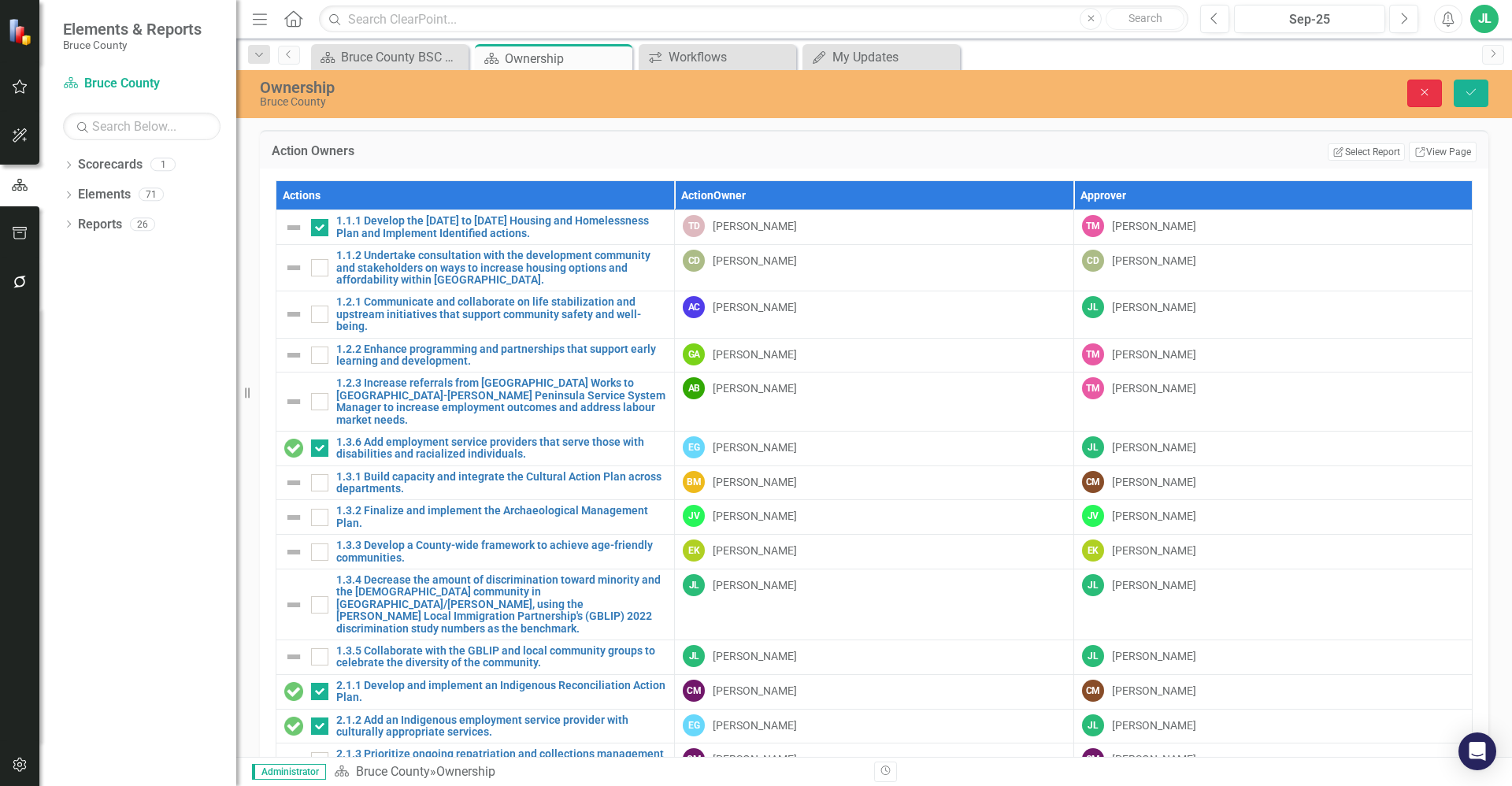
click at [1429, 91] on icon "Close" at bounding box center [1424, 92] width 15 height 11
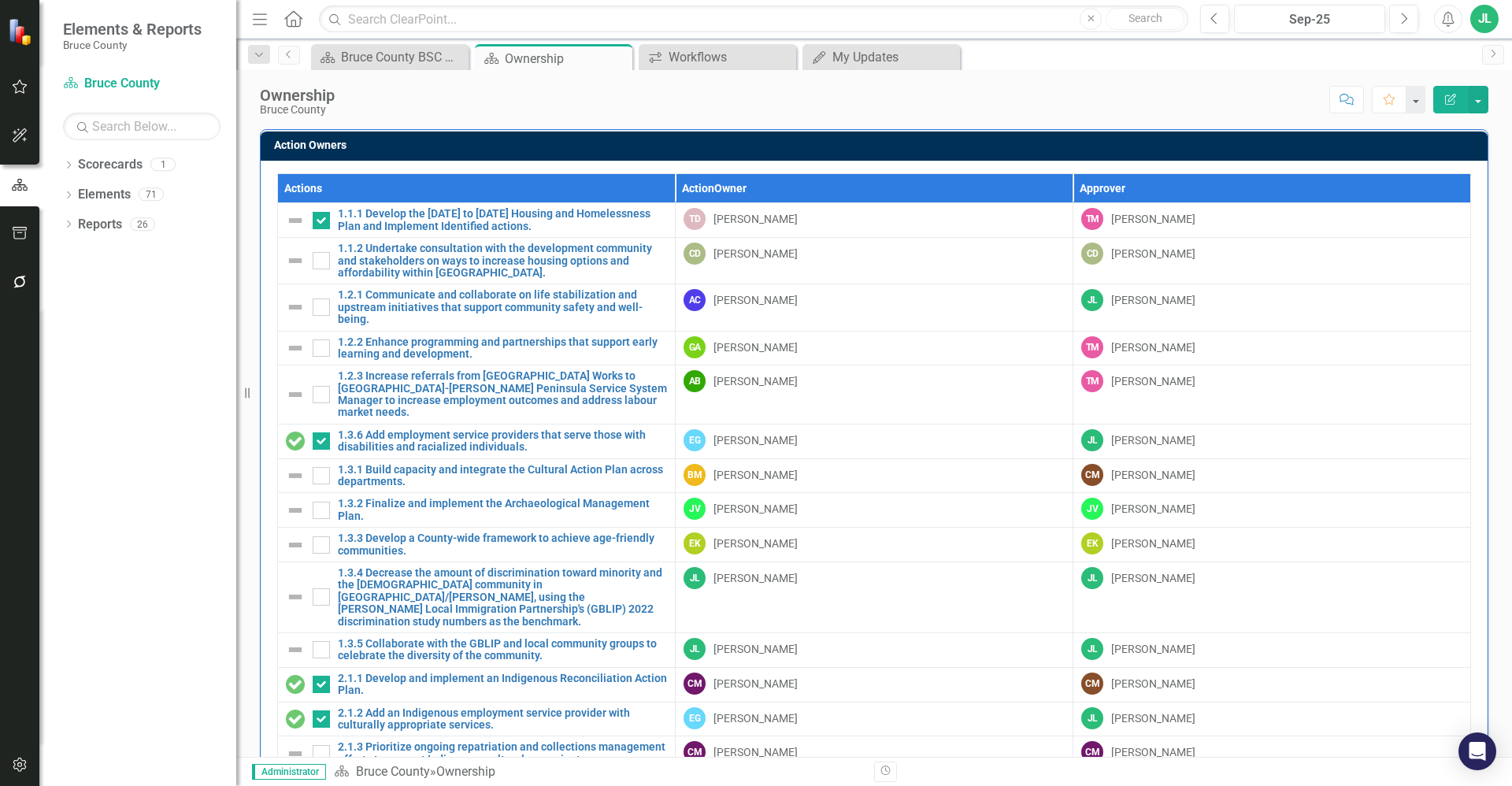
click at [1104, 117] on div "Ownership Bruce County Score: N/A Sep-25 Completed Comment Favorite Edit Report…" at bounding box center [875, 413] width 1276 height 687
click at [998, 93] on div "Score: N/A Sep-25 Completed Comment Favorite Edit Report" at bounding box center [916, 98] width 1146 height 26
click at [948, 112] on div "Score: N/A Sep-25 Completed Comment Favorite Edit Report" at bounding box center [916, 98] width 1146 height 26
